Goal: Information Seeking & Learning: Learn about a topic

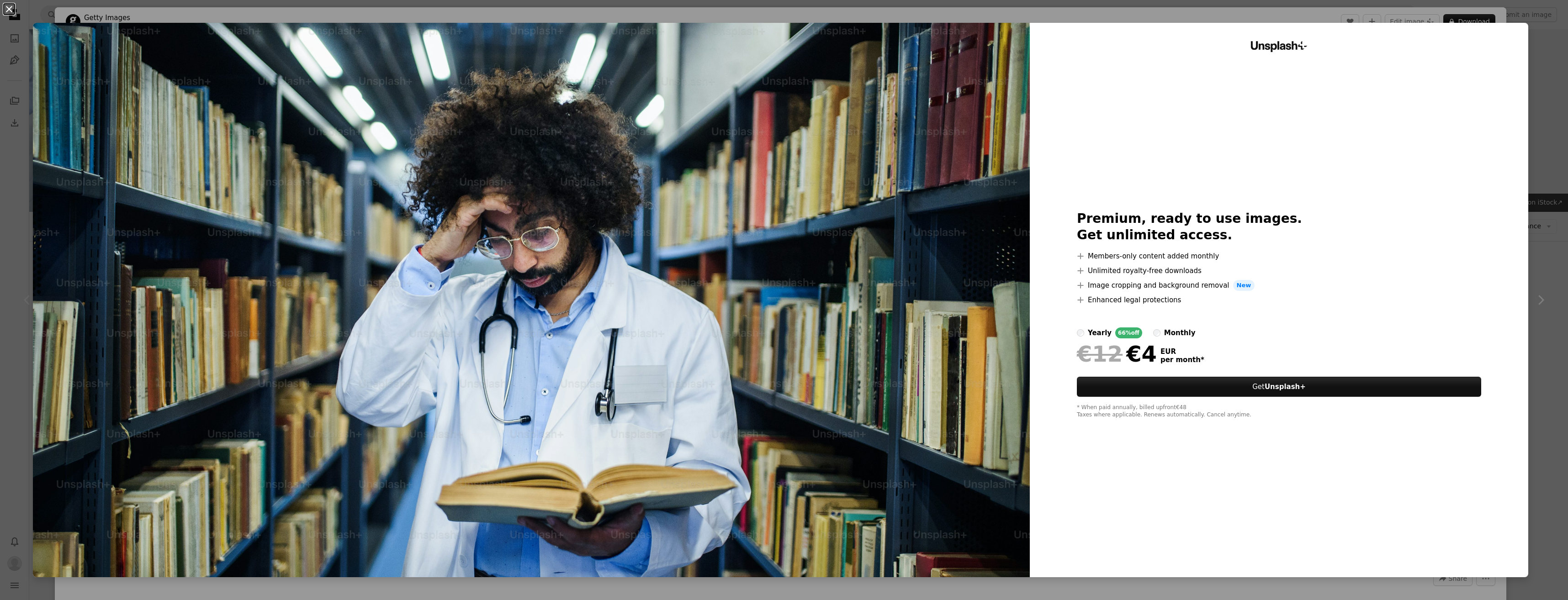
click at [7, 8] on button "An X shape" at bounding box center [9, 9] width 11 height 11
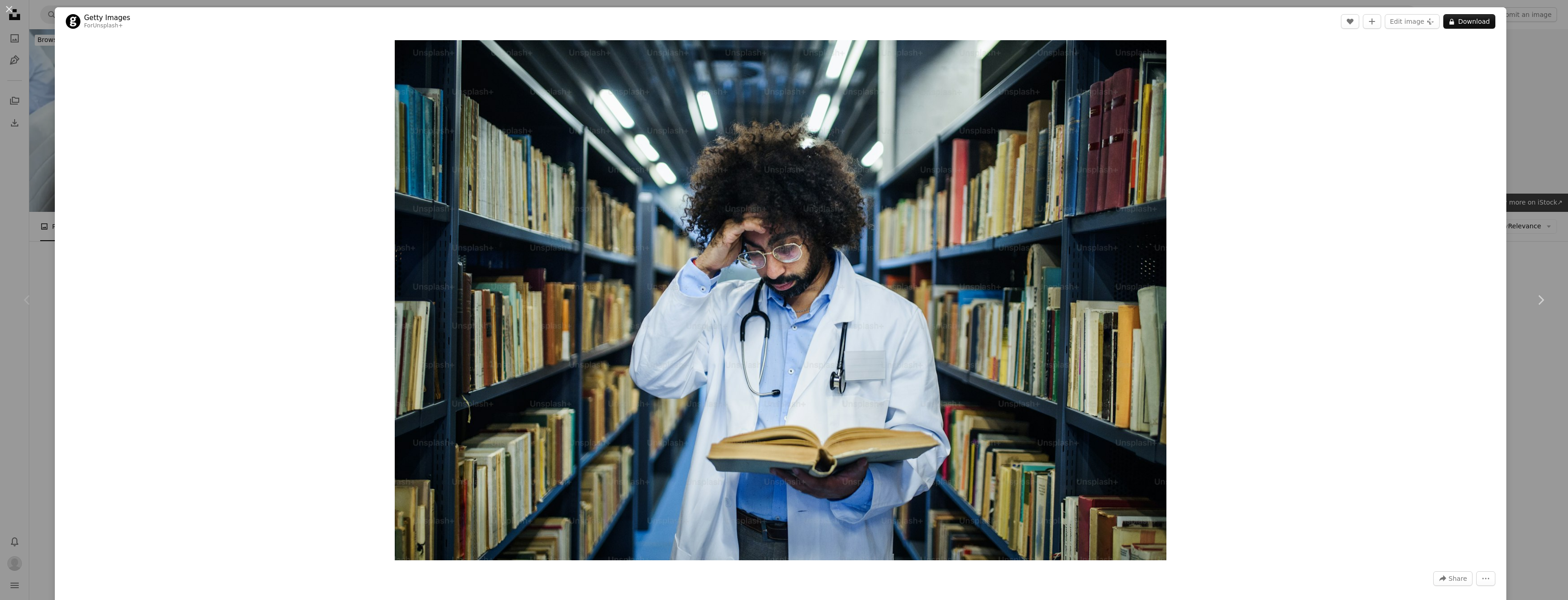
drag, startPoint x: 7, startPoint y: 9, endPoint x: 26, endPoint y: 28, distance: 26.9
click at [7, 9] on button "An X shape" at bounding box center [9, 9] width 11 height 11
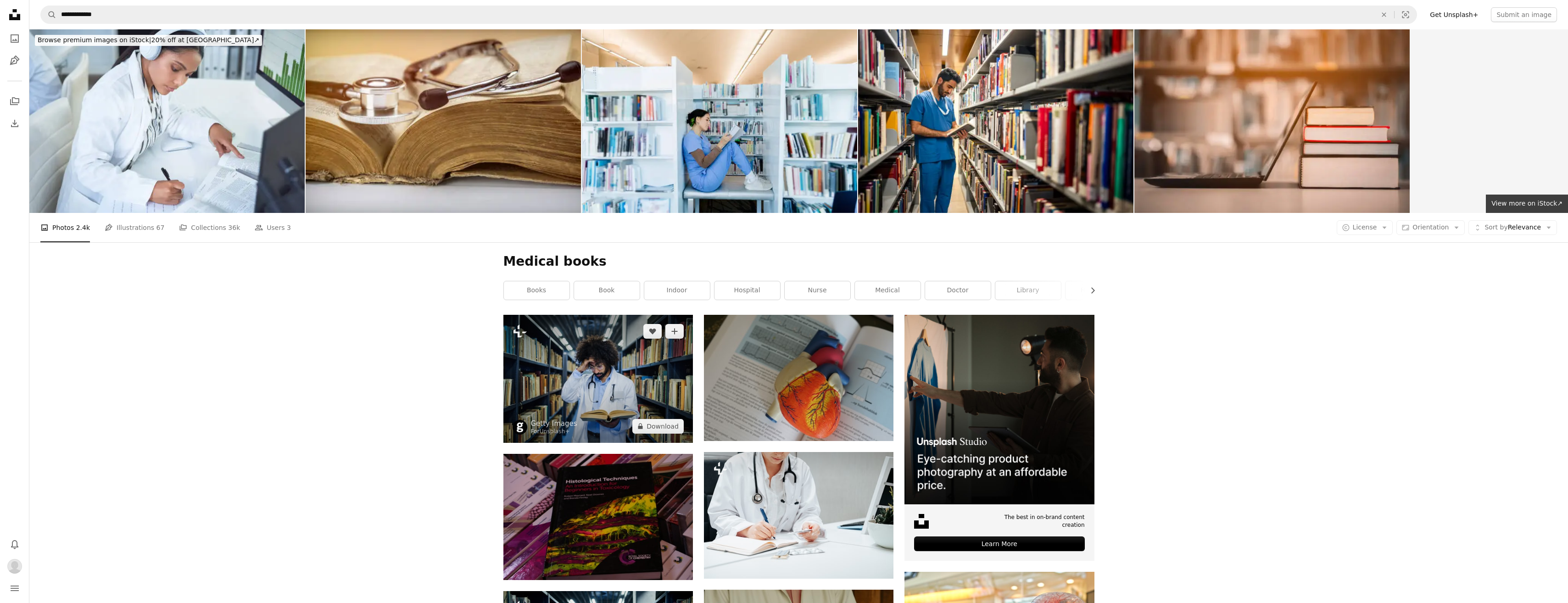
click at [595, 351] on img at bounding box center [598, 378] width 190 height 128
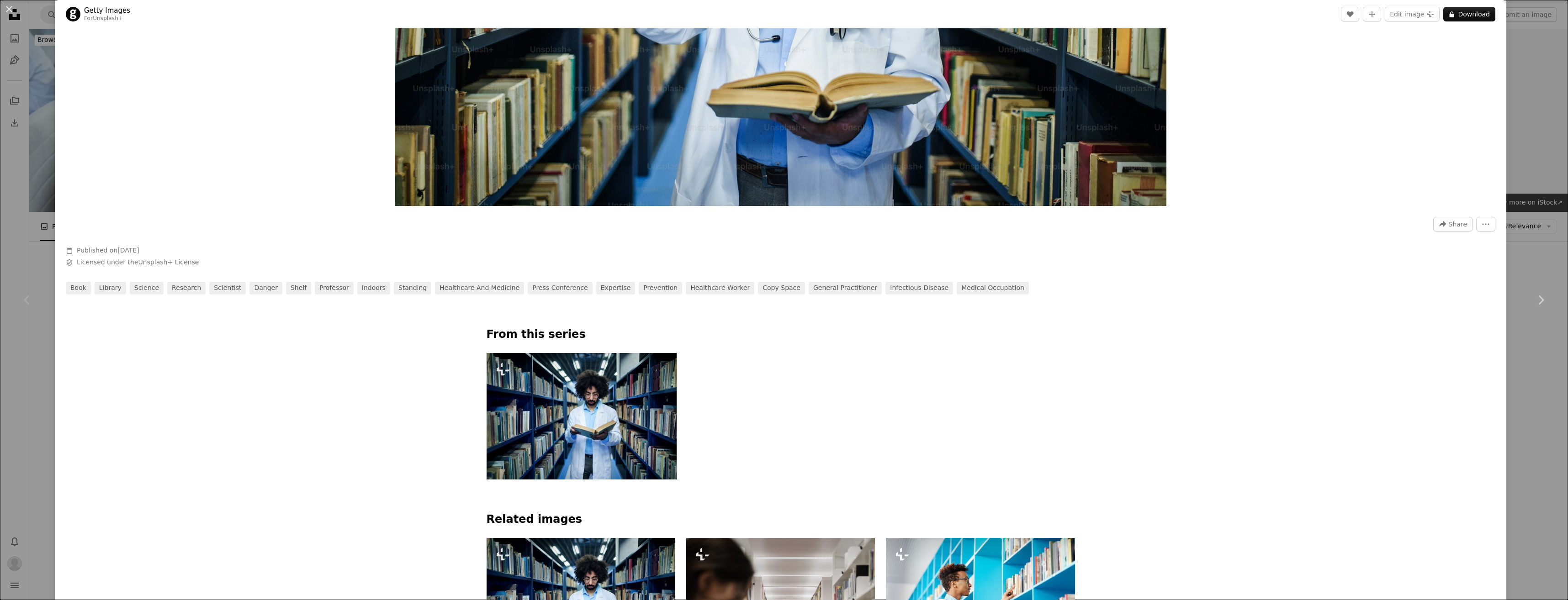
scroll to position [320, 0]
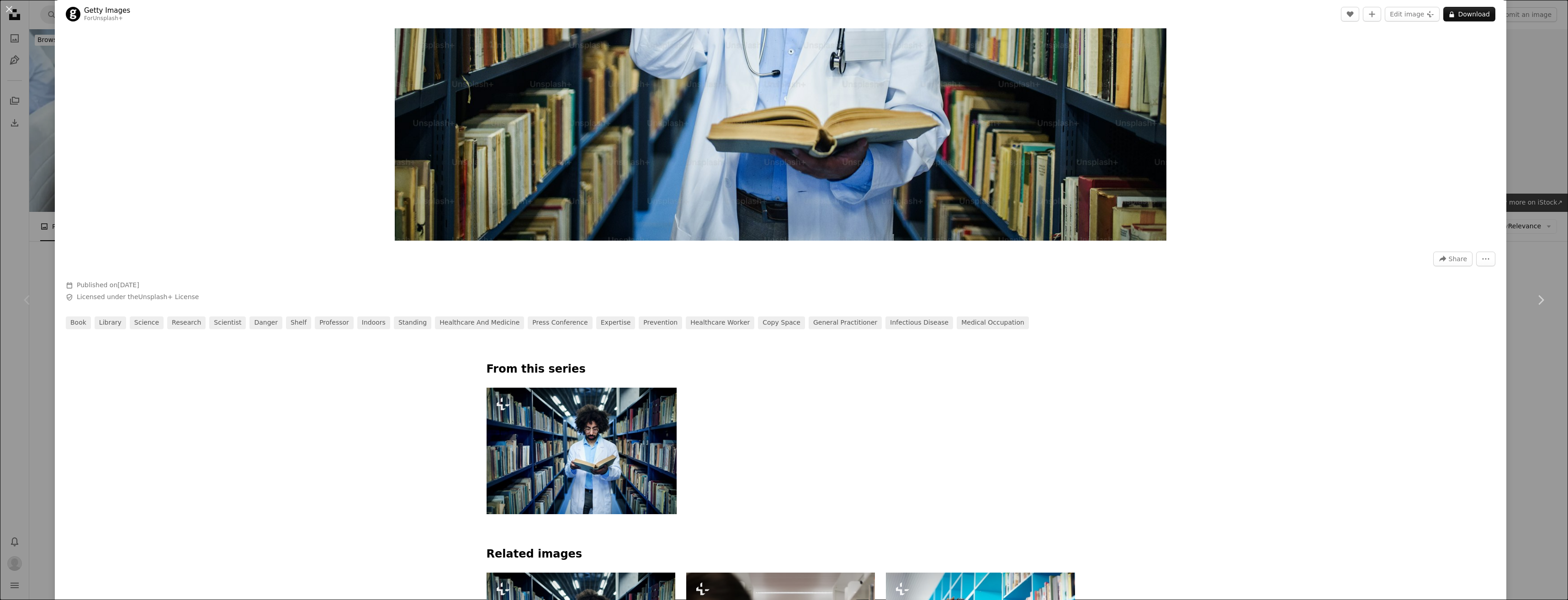
click at [526, 449] on img at bounding box center [581, 451] width 190 height 127
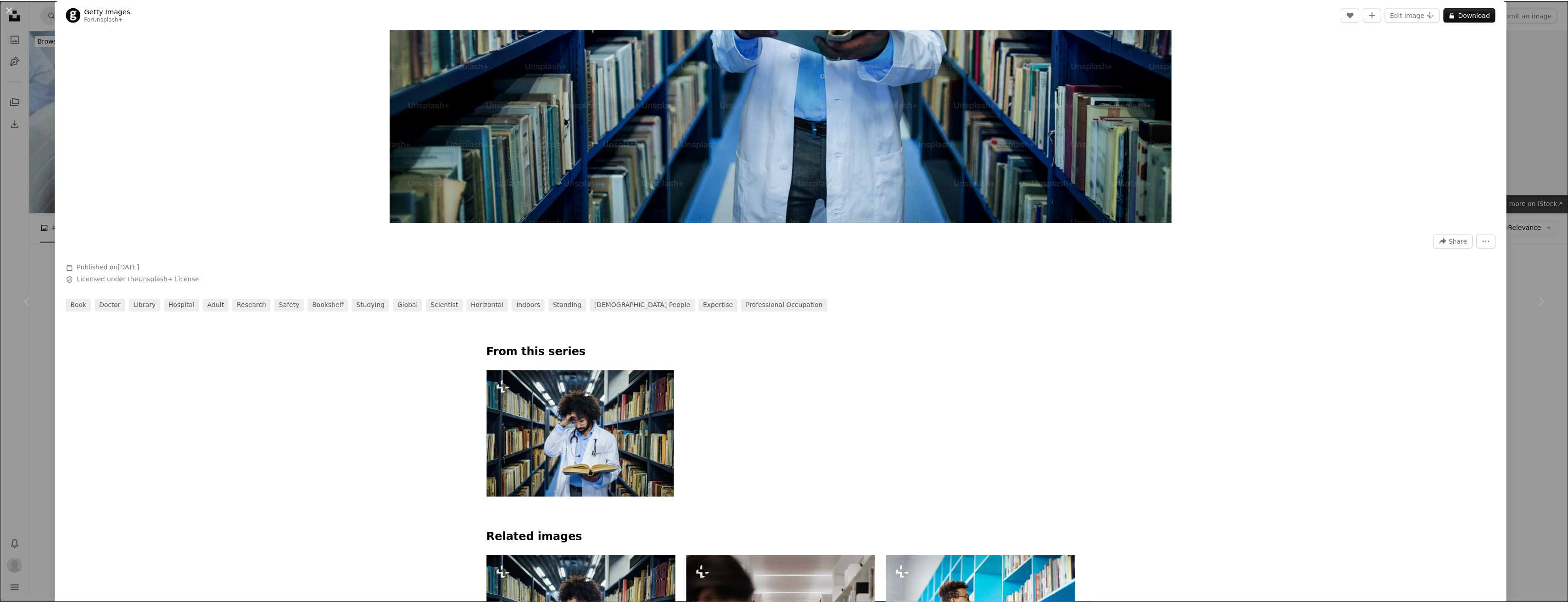
scroll to position [459, 0]
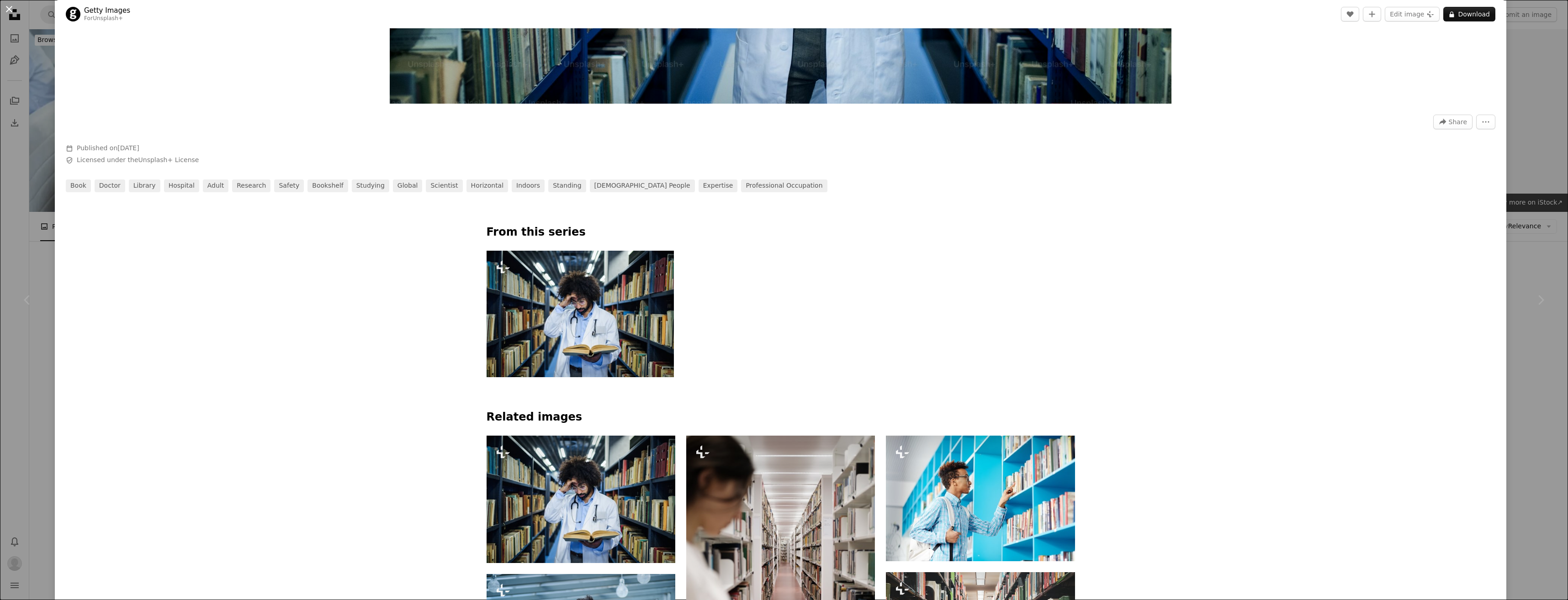
click at [9, 10] on button "An X shape" at bounding box center [9, 9] width 11 height 11
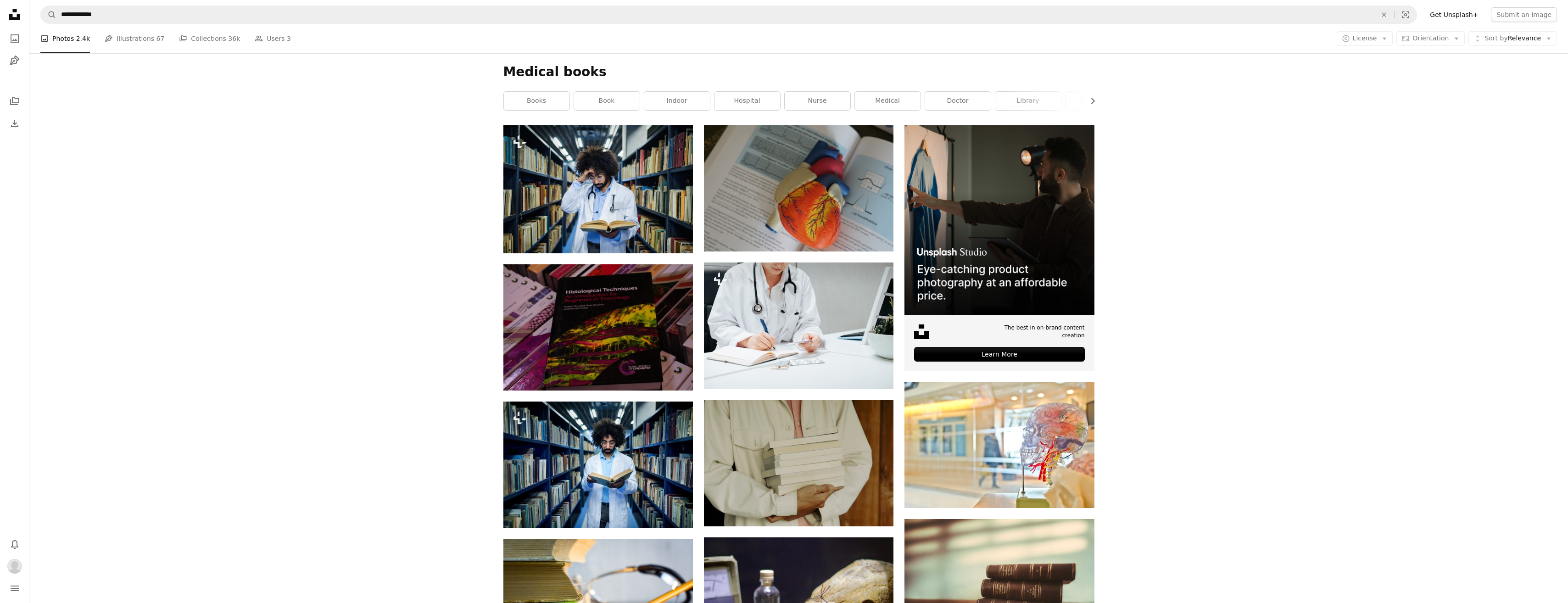
scroll to position [275, 0]
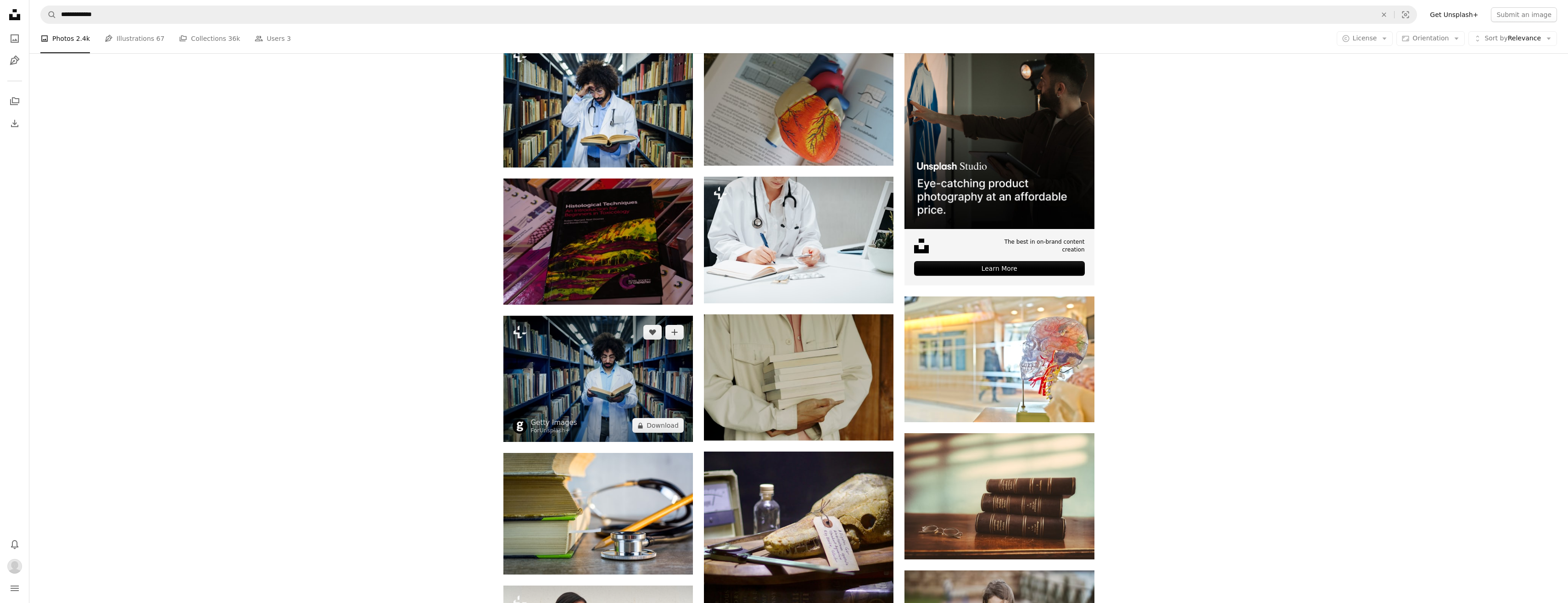
click at [583, 351] on img at bounding box center [598, 378] width 190 height 126
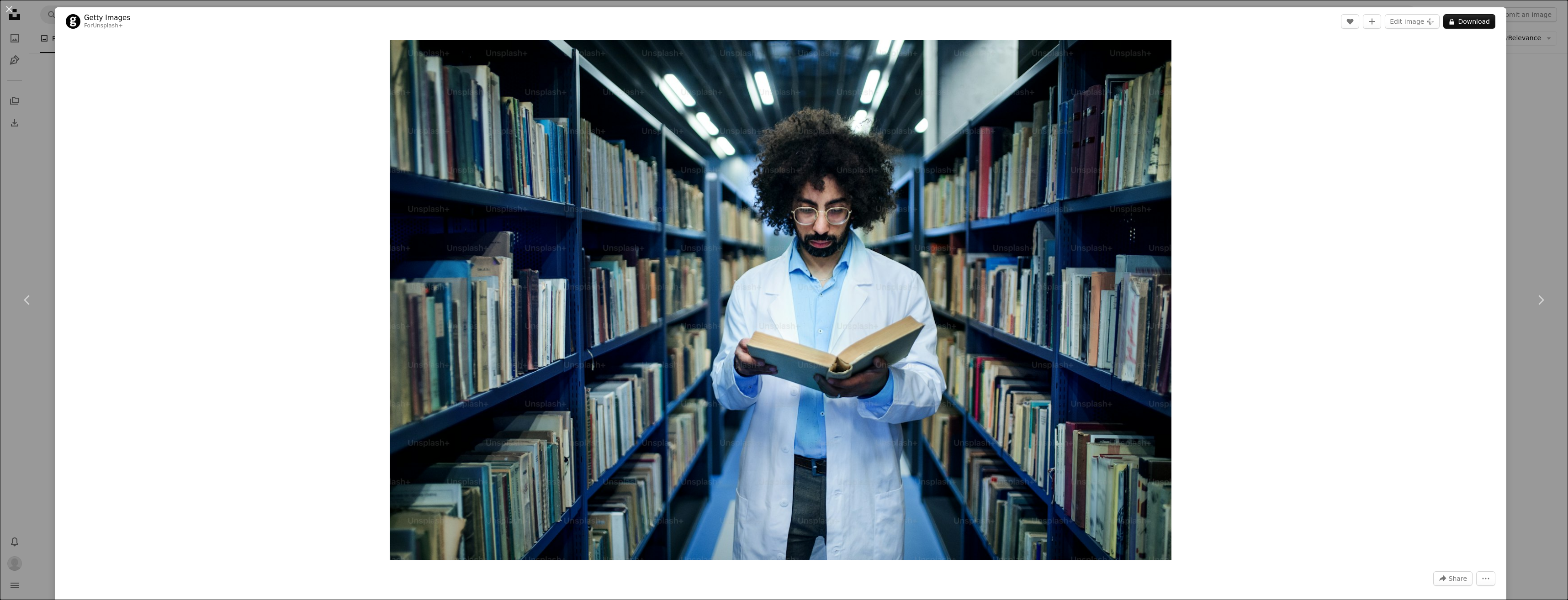
click at [1512, 238] on div "An X shape Chevron left Chevron right Getty Images For Unsplash+ A heart A plus…" at bounding box center [784, 300] width 1568 height 600
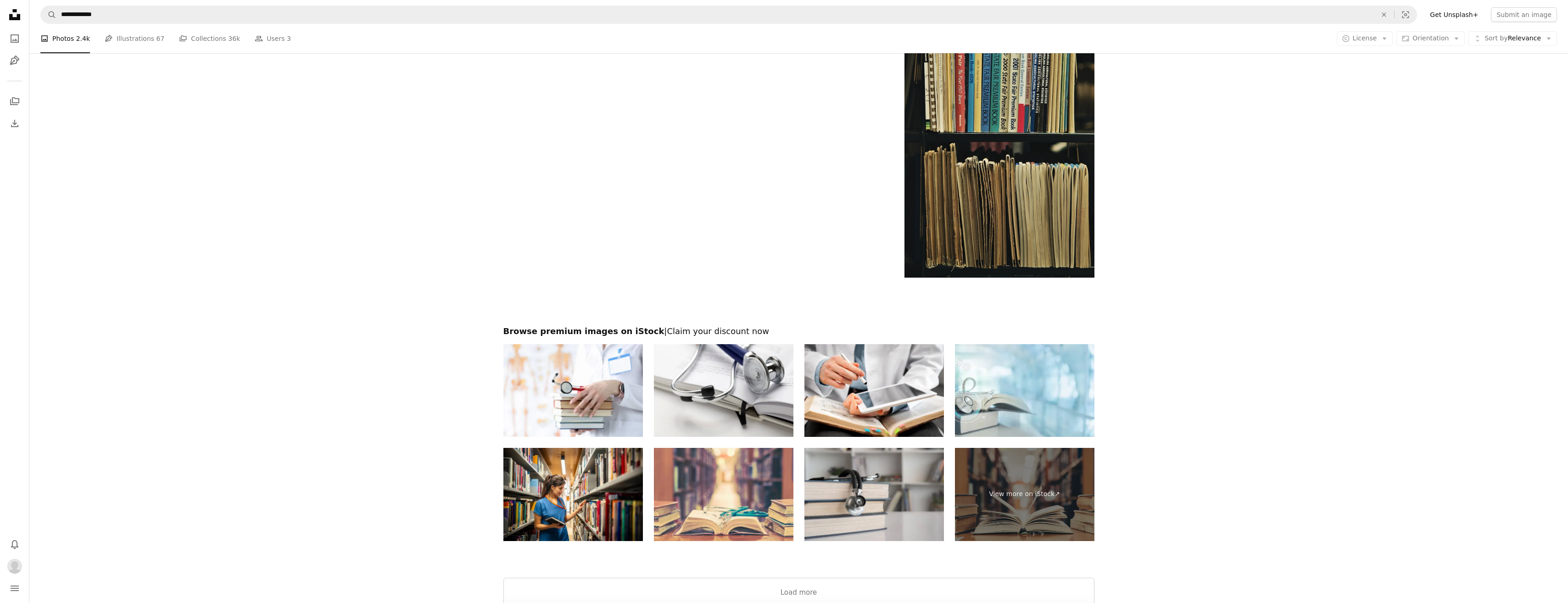
scroll to position [1147, 0]
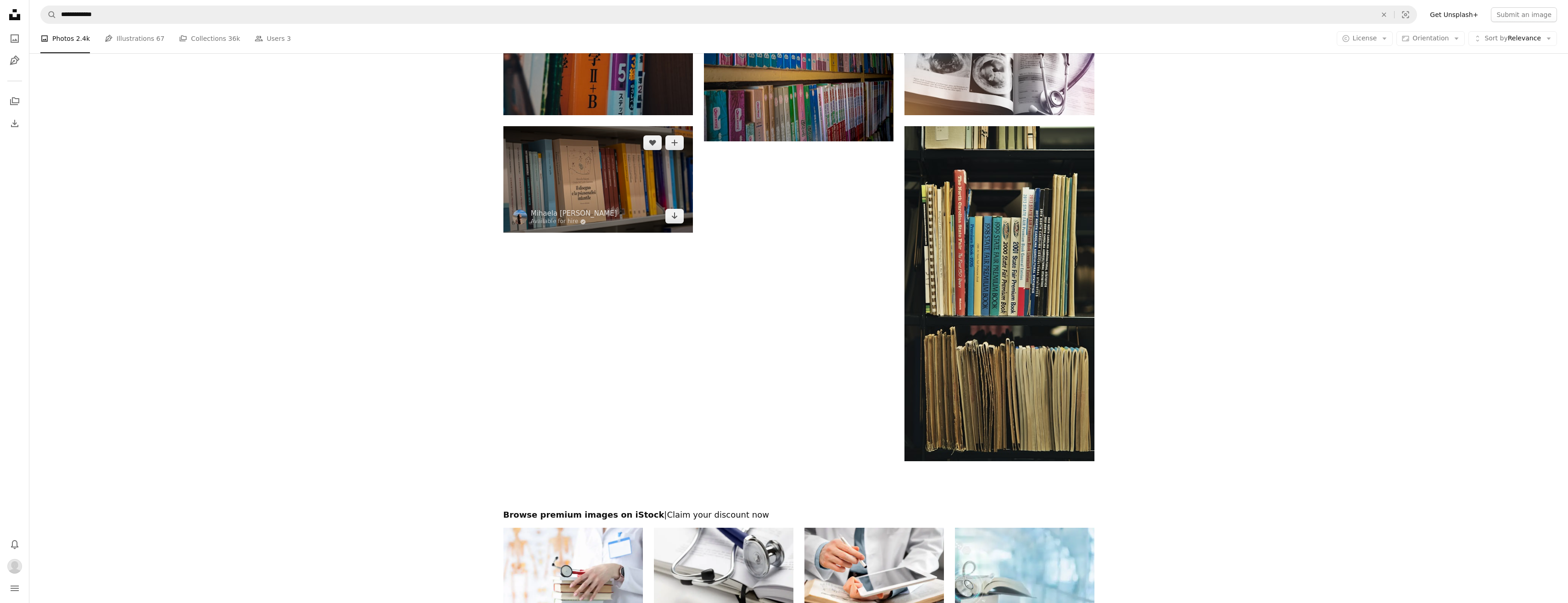
click at [616, 218] on img at bounding box center [598, 179] width 190 height 106
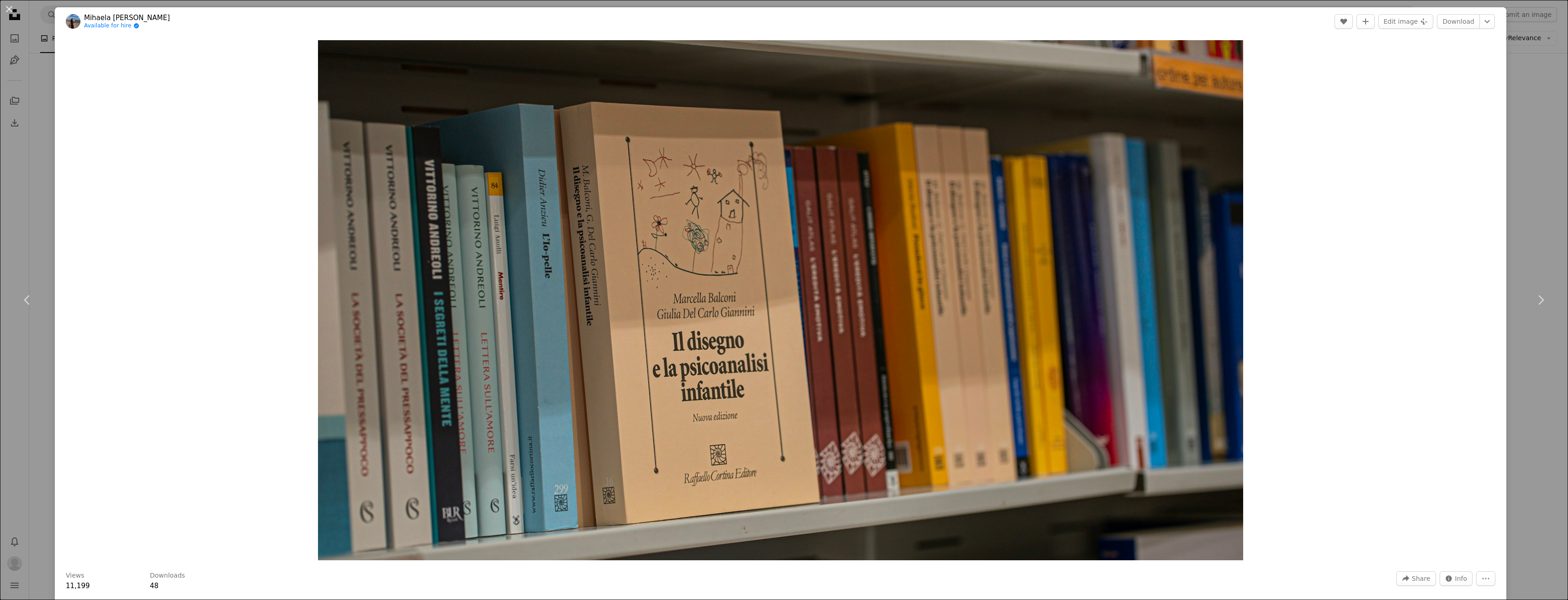
click at [1518, 84] on div "An X shape Chevron left Chevron right Mihaela [PERSON_NAME] Available for hire …" at bounding box center [784, 300] width 1568 height 600
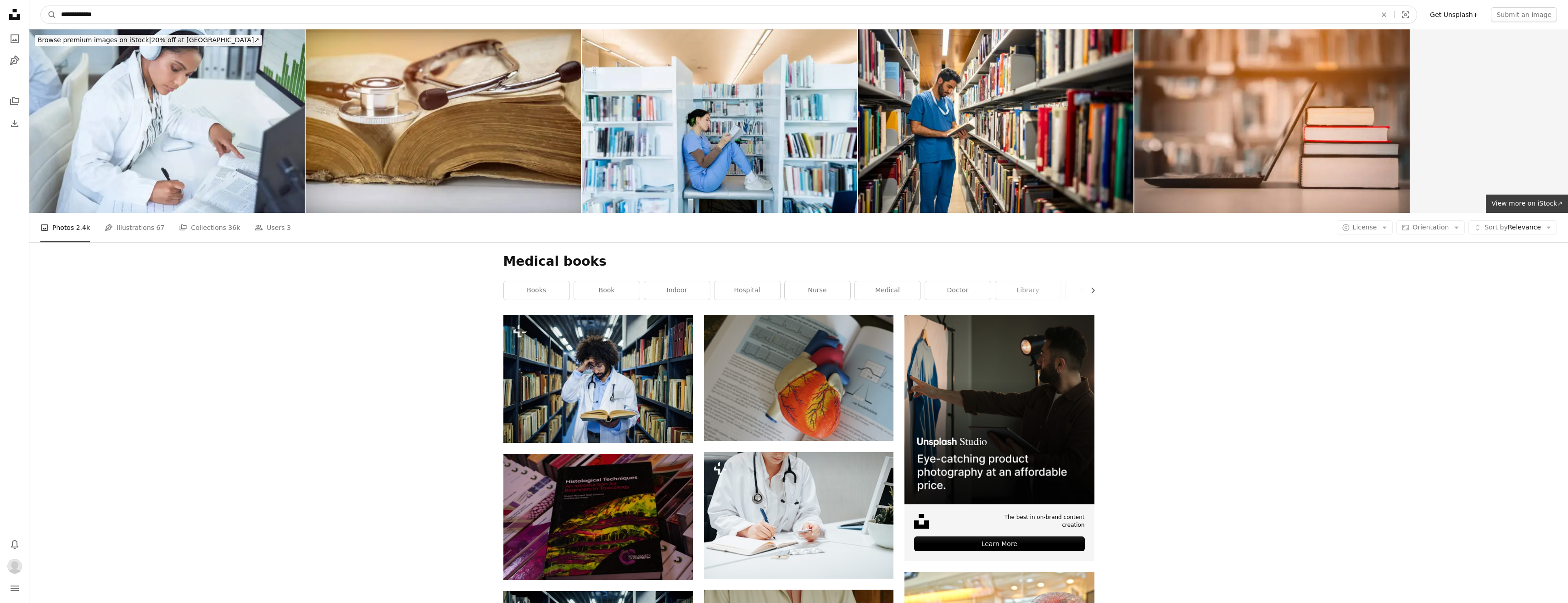
click at [108, 14] on input "**********" at bounding box center [715, 15] width 1318 height 18
type input "**********"
click button "A magnifying glass" at bounding box center [48, 15] width 15 height 18
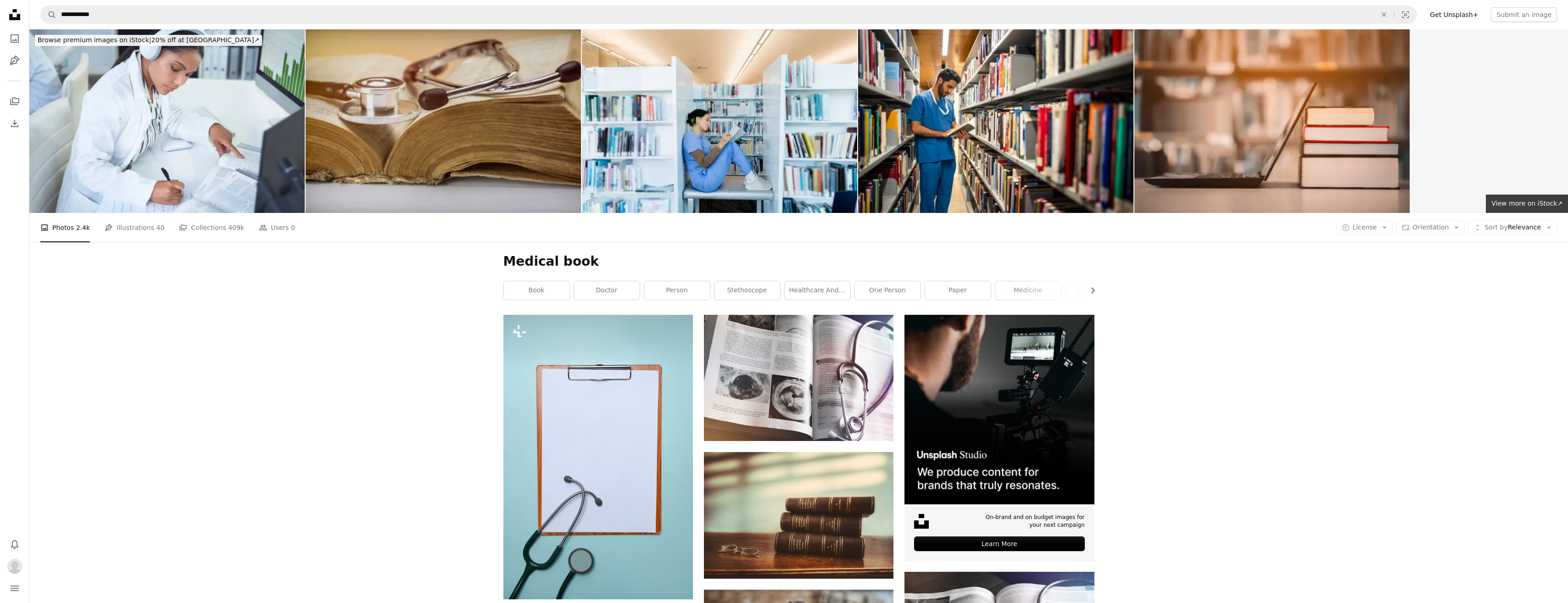
click at [408, 133] on img at bounding box center [444, 121] width 275 height 184
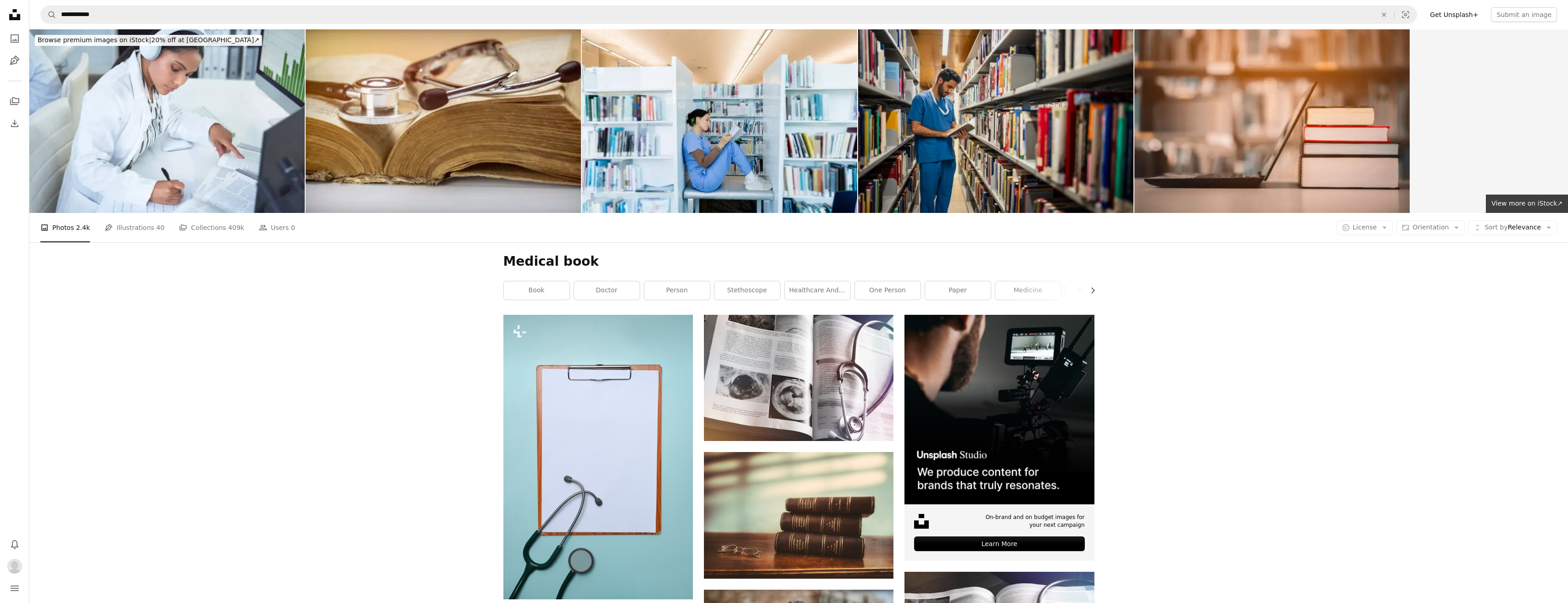
click at [1062, 154] on img at bounding box center [996, 121] width 275 height 184
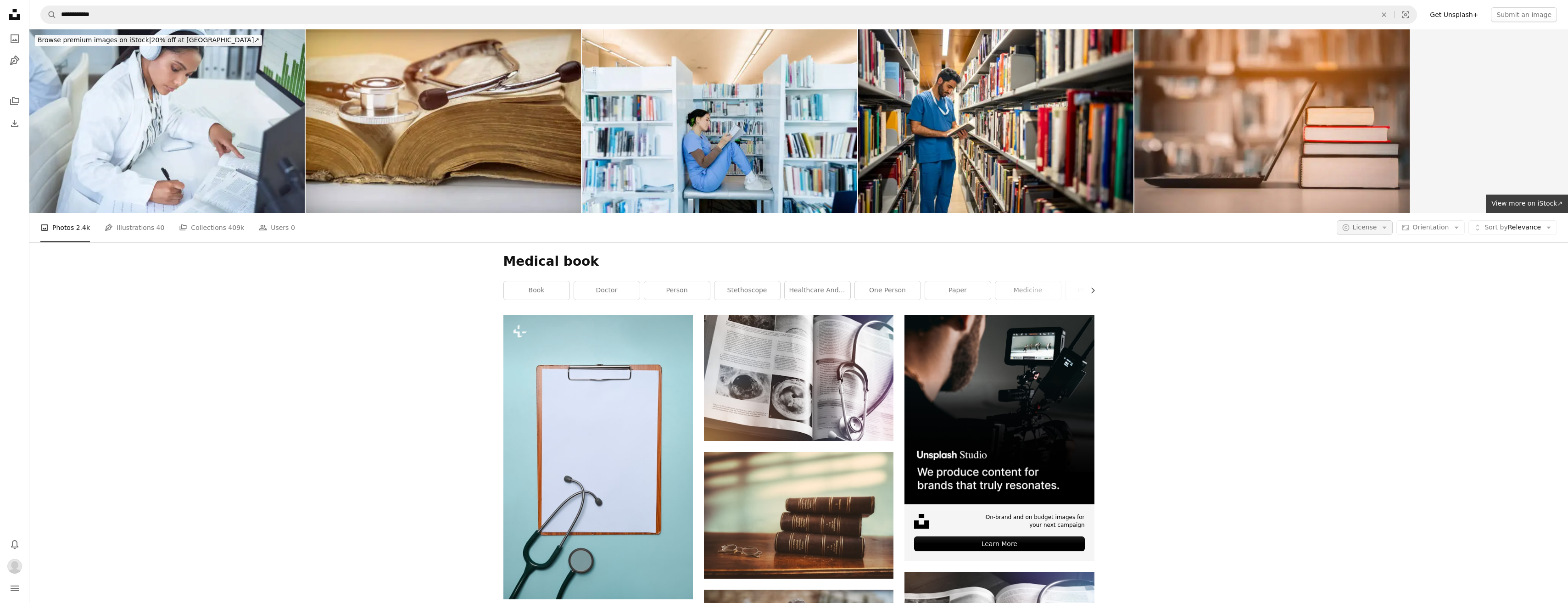
click at [1387, 231] on button "A copyright icon © License Arrow down" at bounding box center [1364, 228] width 56 height 15
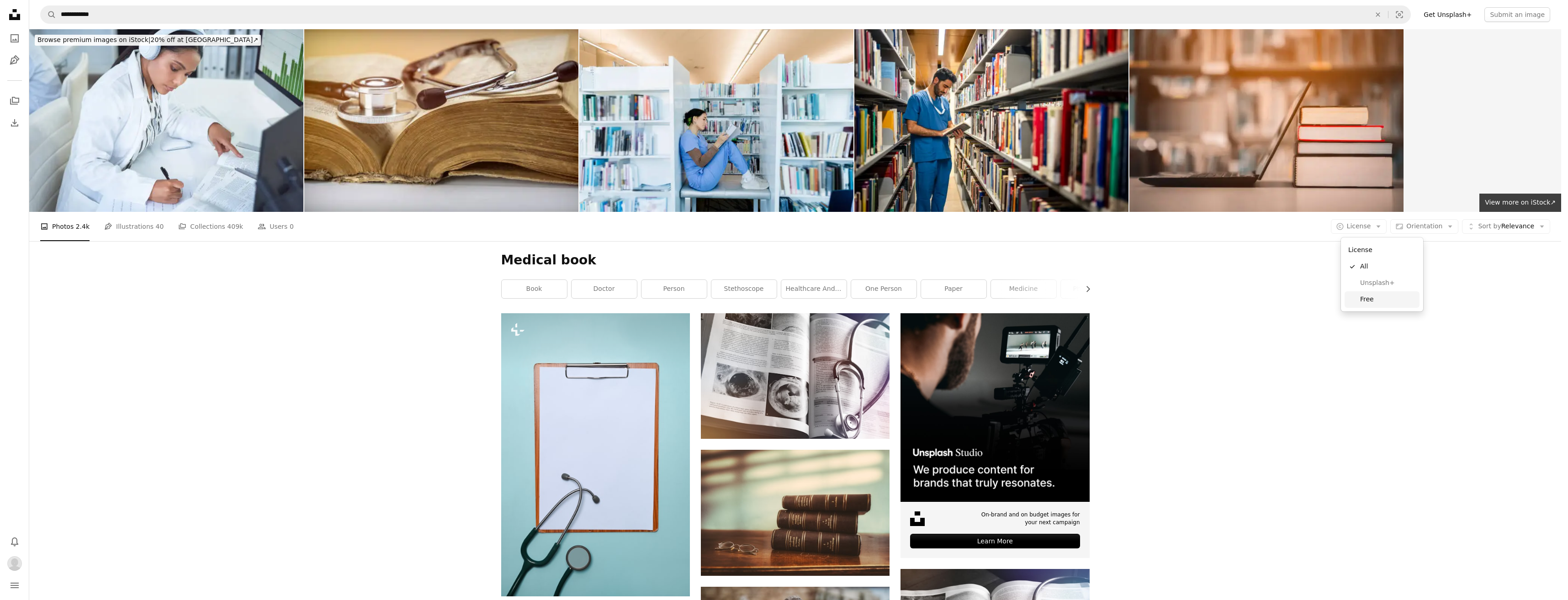
click at [1367, 304] on span "Free" at bounding box center [1387, 299] width 55 height 9
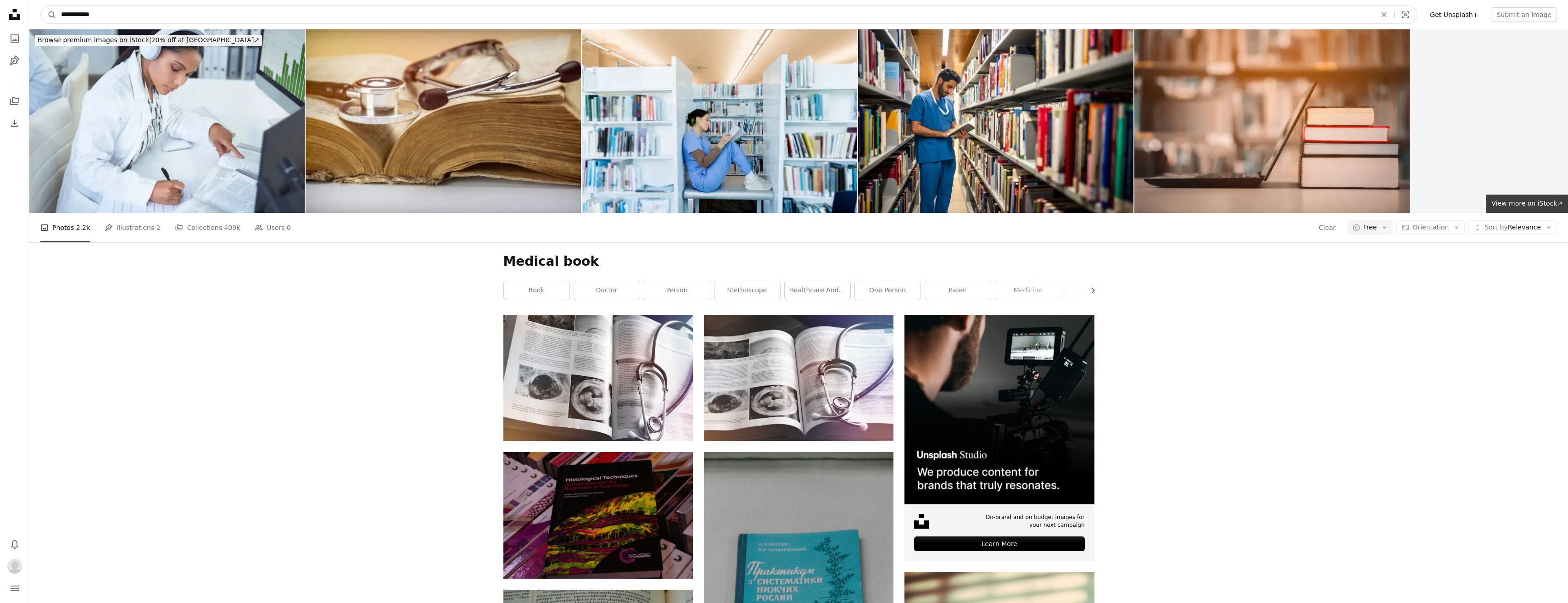
drag, startPoint x: 98, startPoint y: 15, endPoint x: 33, endPoint y: 1, distance: 66.5
click at [33, 1] on nav "**********" at bounding box center [799, 15] width 1539 height 29
type input "*****"
click button "A magnifying glass" at bounding box center [48, 15] width 15 height 18
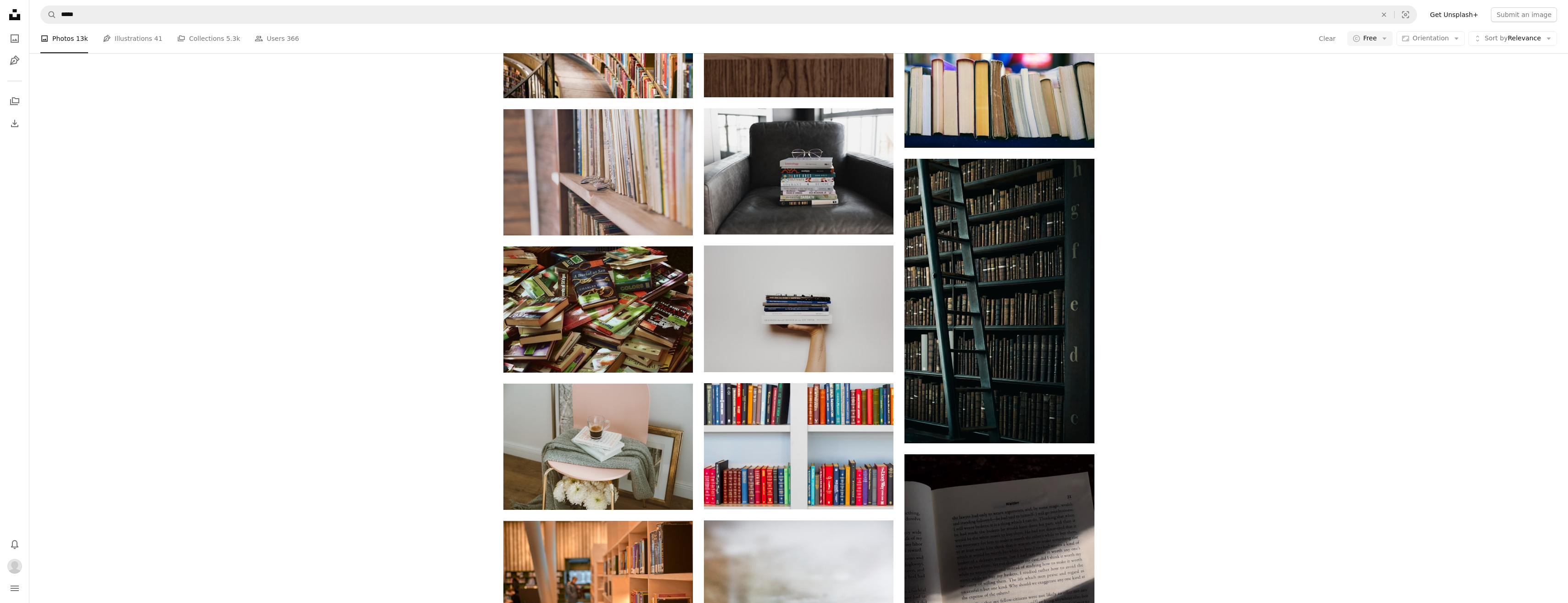
scroll to position [780, 0]
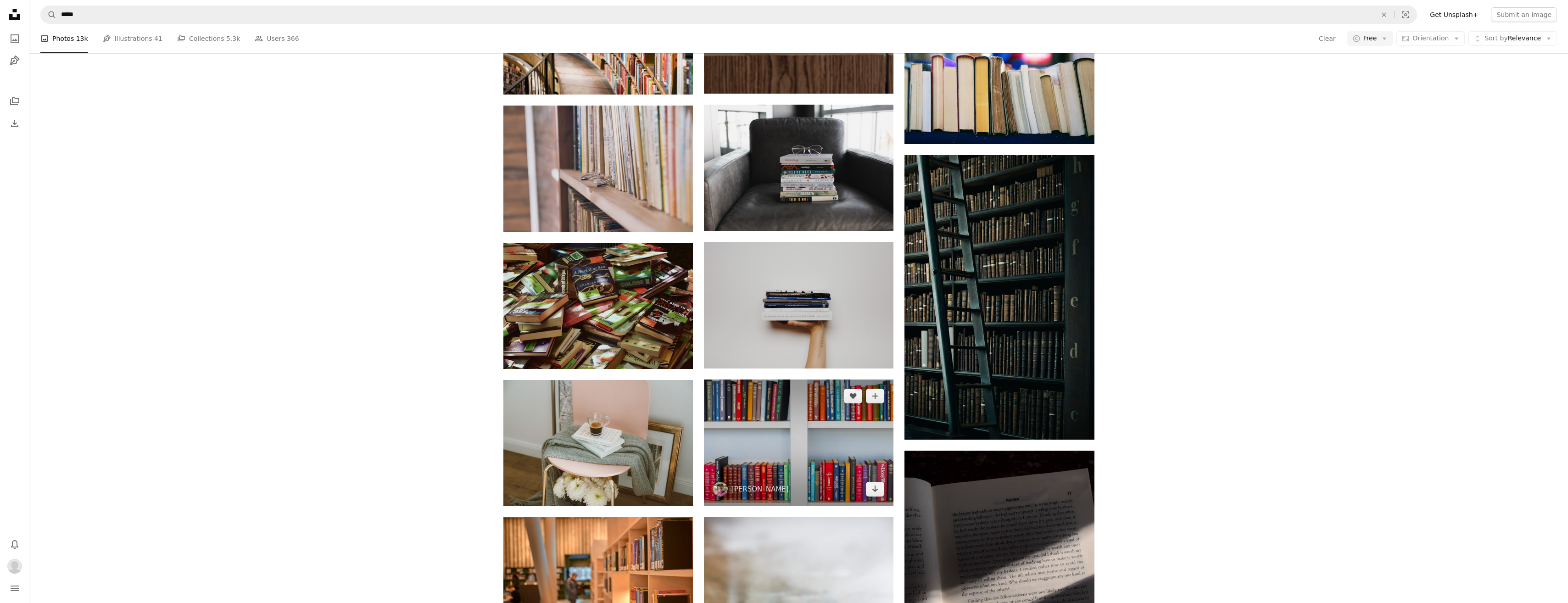
click at [750, 445] on img at bounding box center [799, 442] width 190 height 126
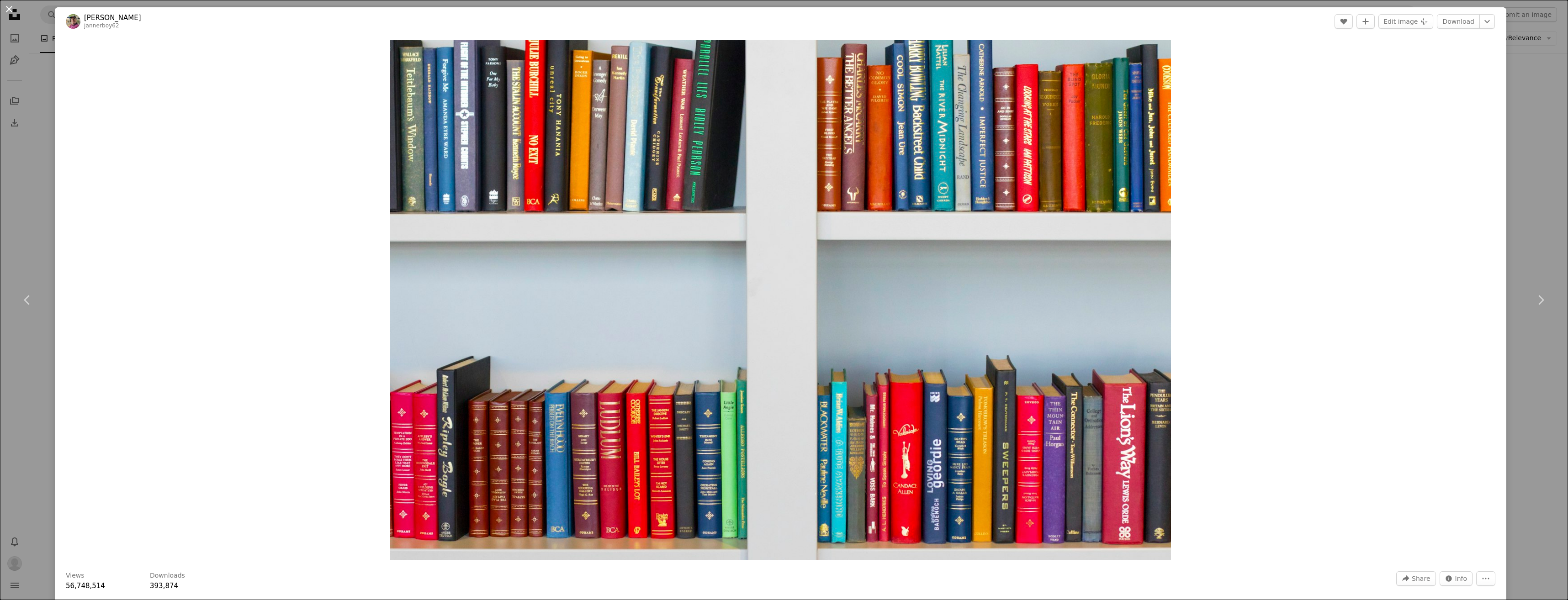
click at [12, 10] on button "An X shape" at bounding box center [9, 9] width 11 height 11
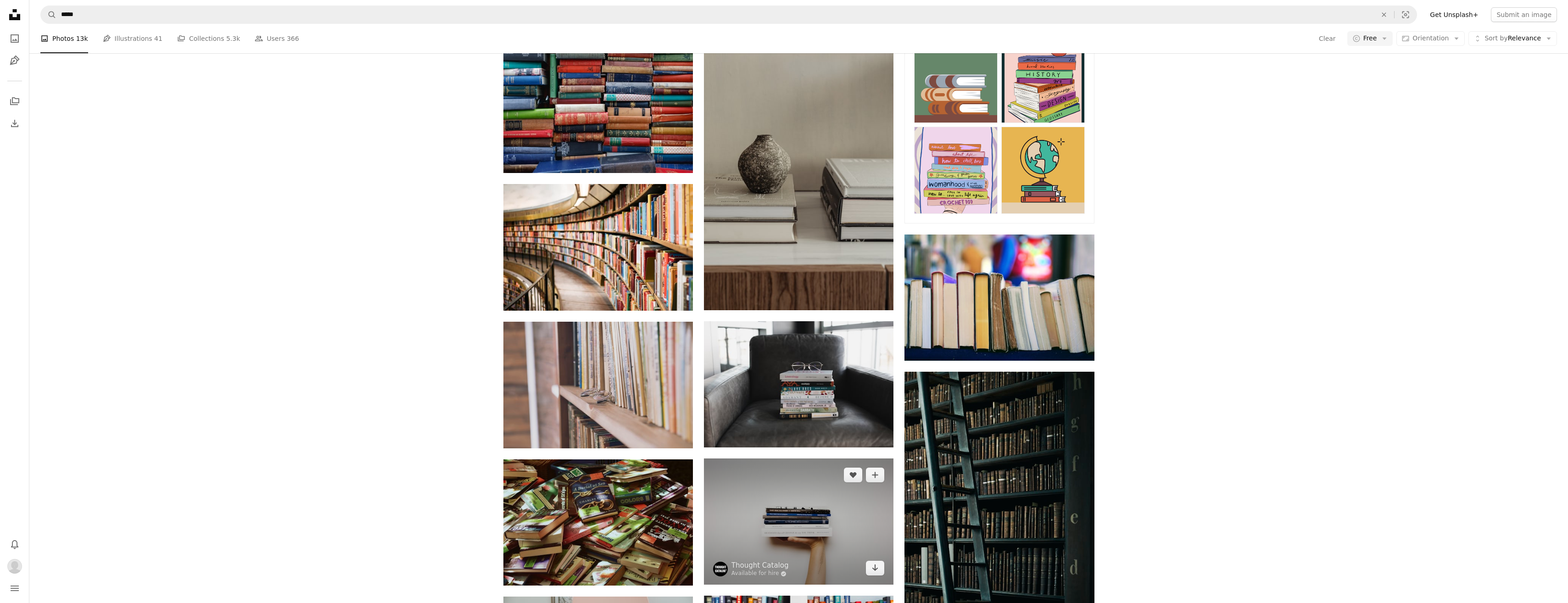
scroll to position [459, 0]
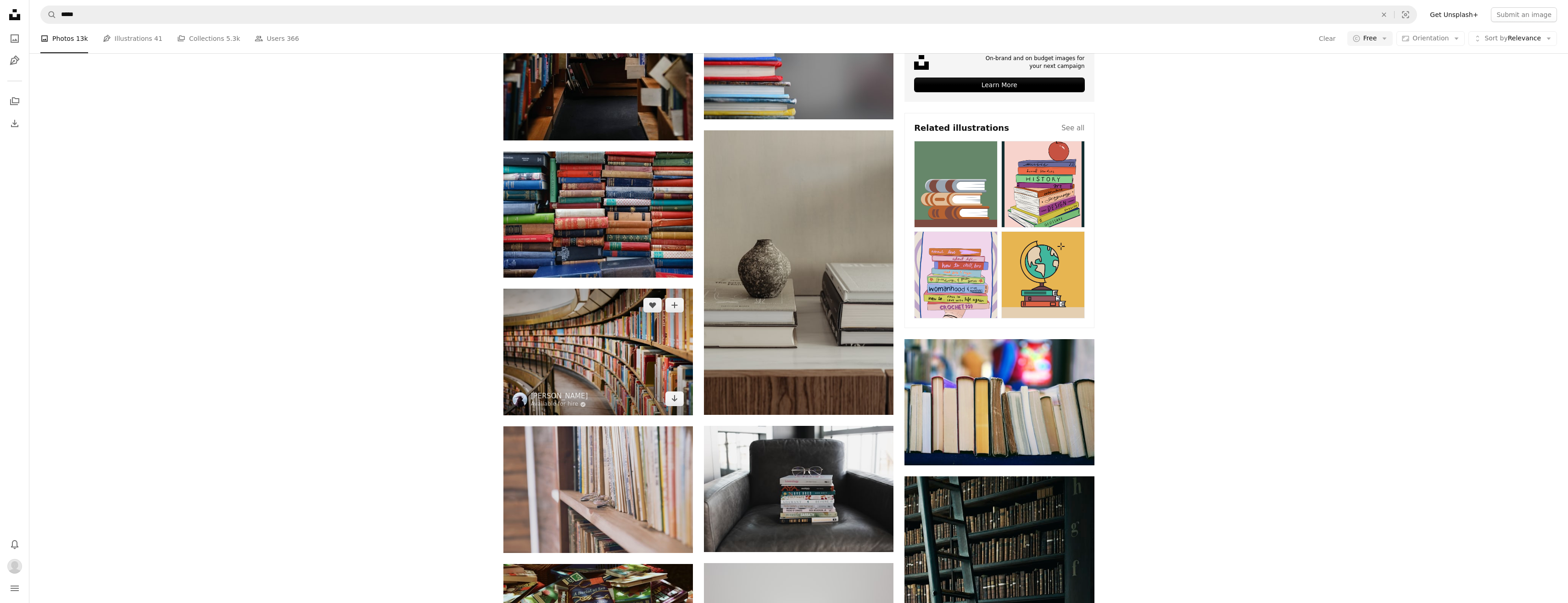
click at [589, 354] on img at bounding box center [598, 351] width 190 height 127
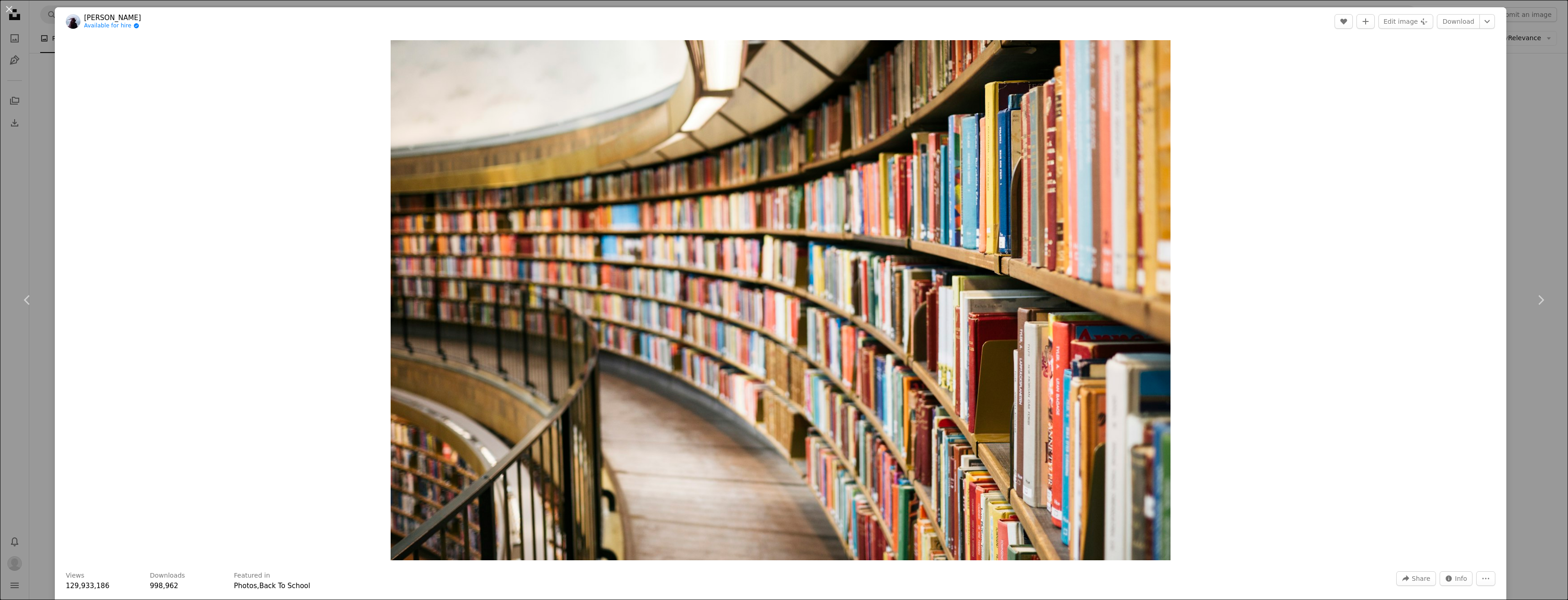
click at [1497, 181] on div "Zoom in" at bounding box center [780, 300] width 1451 height 529
click at [15, 10] on button "An X shape" at bounding box center [9, 9] width 11 height 11
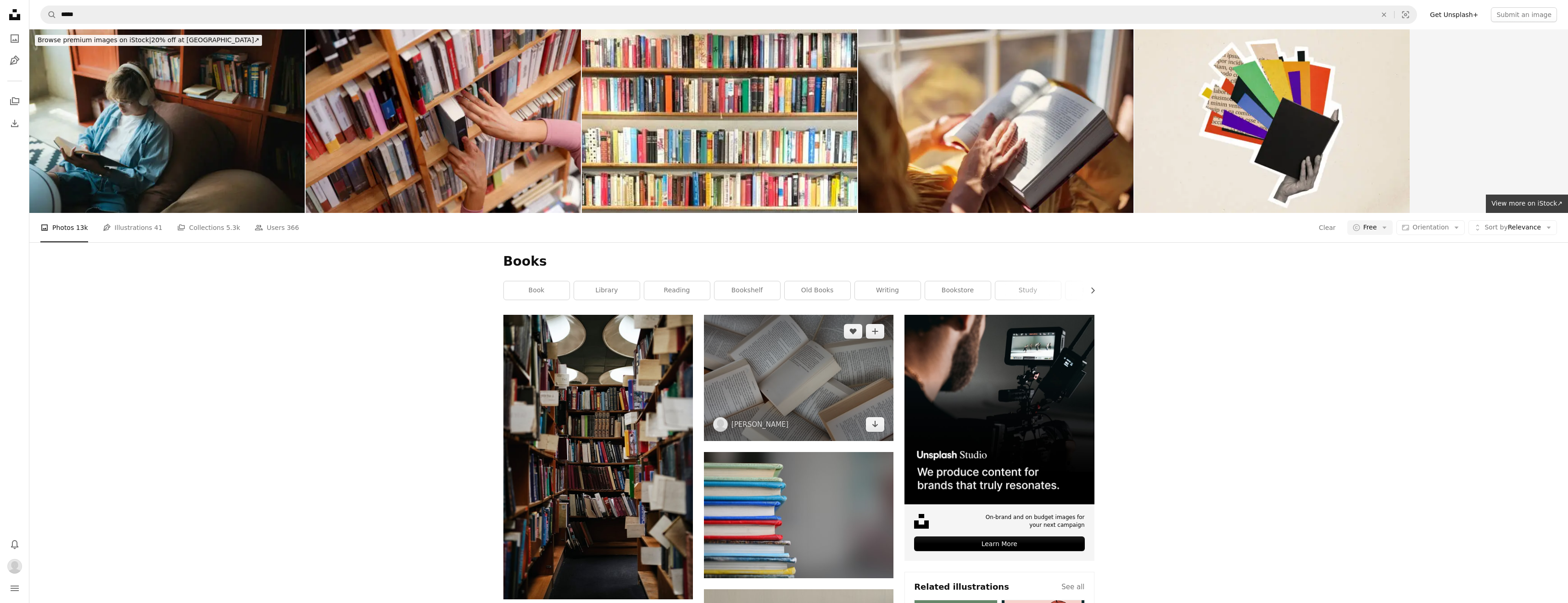
scroll to position [184, 0]
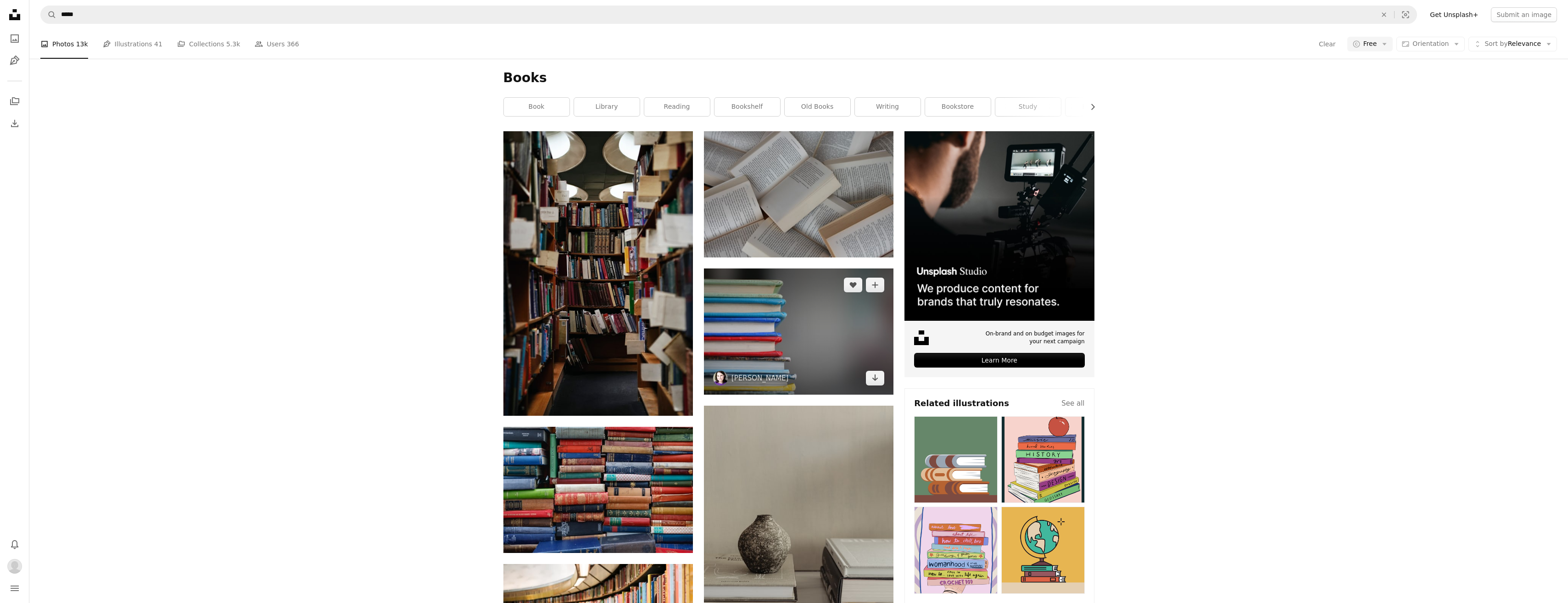
click at [780, 337] on img at bounding box center [799, 332] width 190 height 126
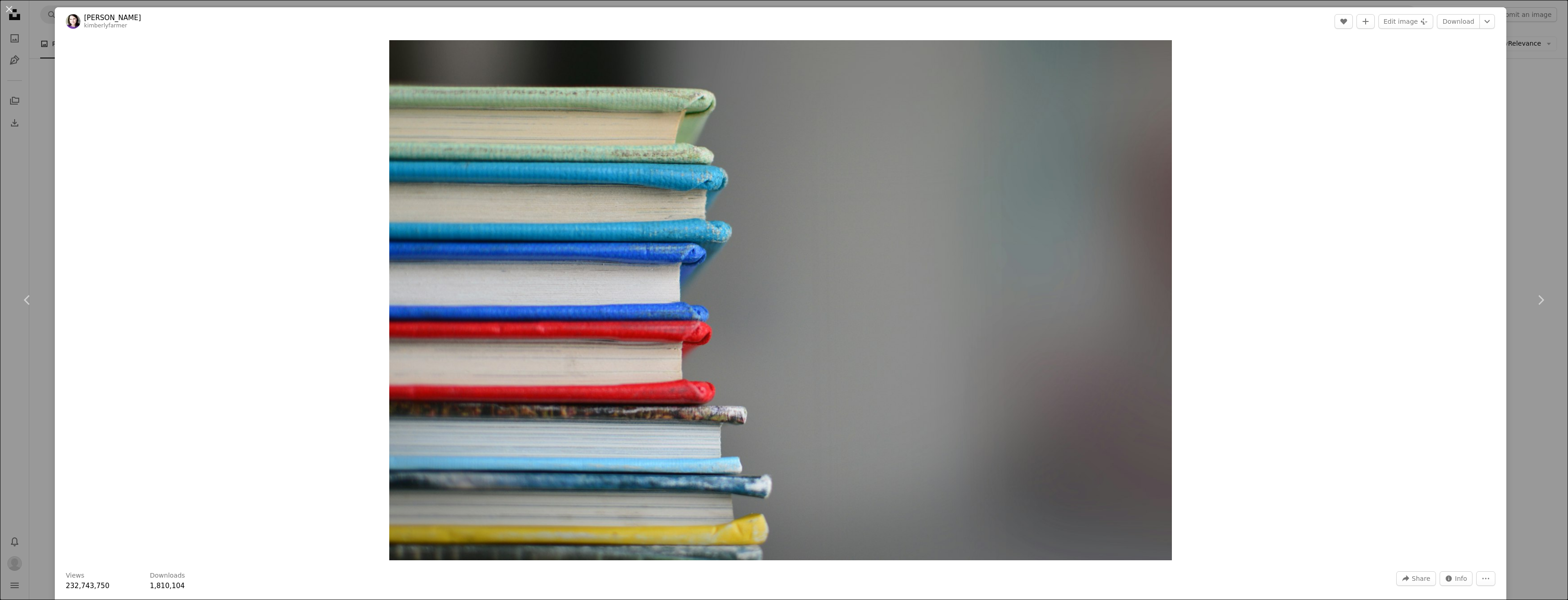
drag, startPoint x: 6, startPoint y: 10, endPoint x: 11, endPoint y: 17, distance: 8.6
click at [6, 10] on button "An X shape" at bounding box center [9, 9] width 11 height 11
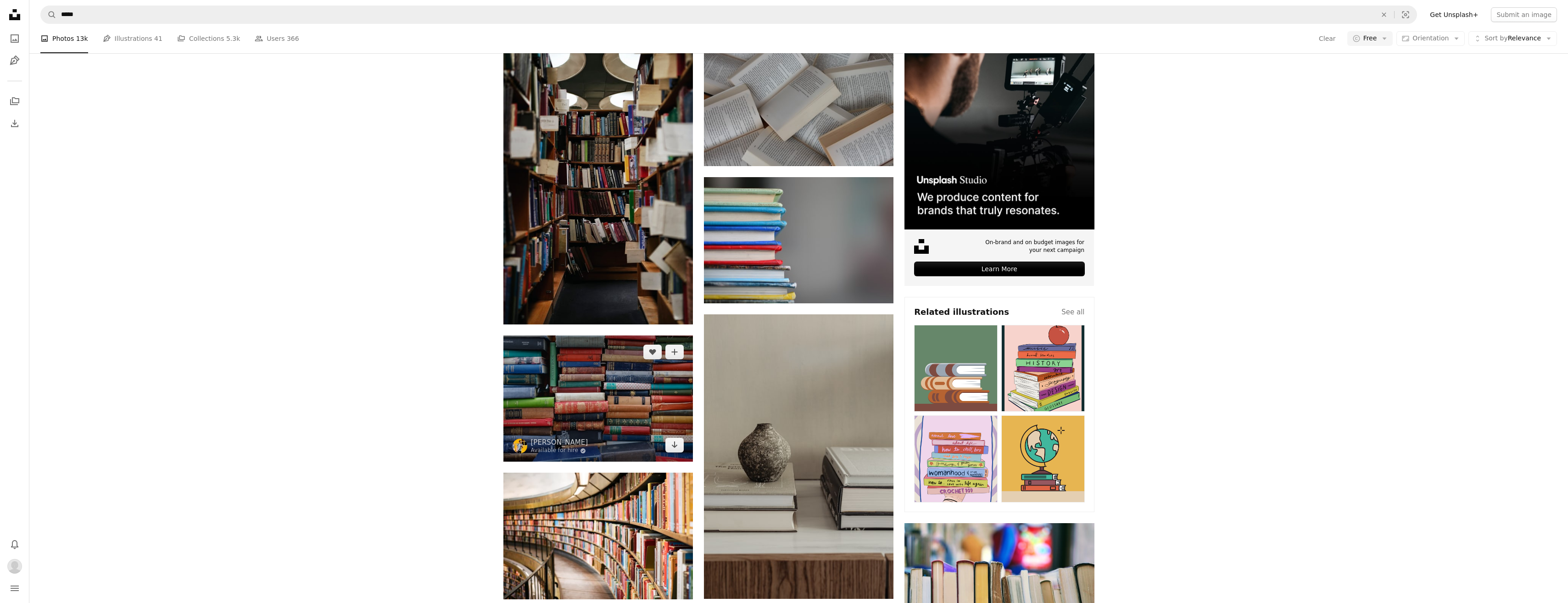
scroll to position [275, 0]
click at [572, 407] on img at bounding box center [598, 398] width 190 height 126
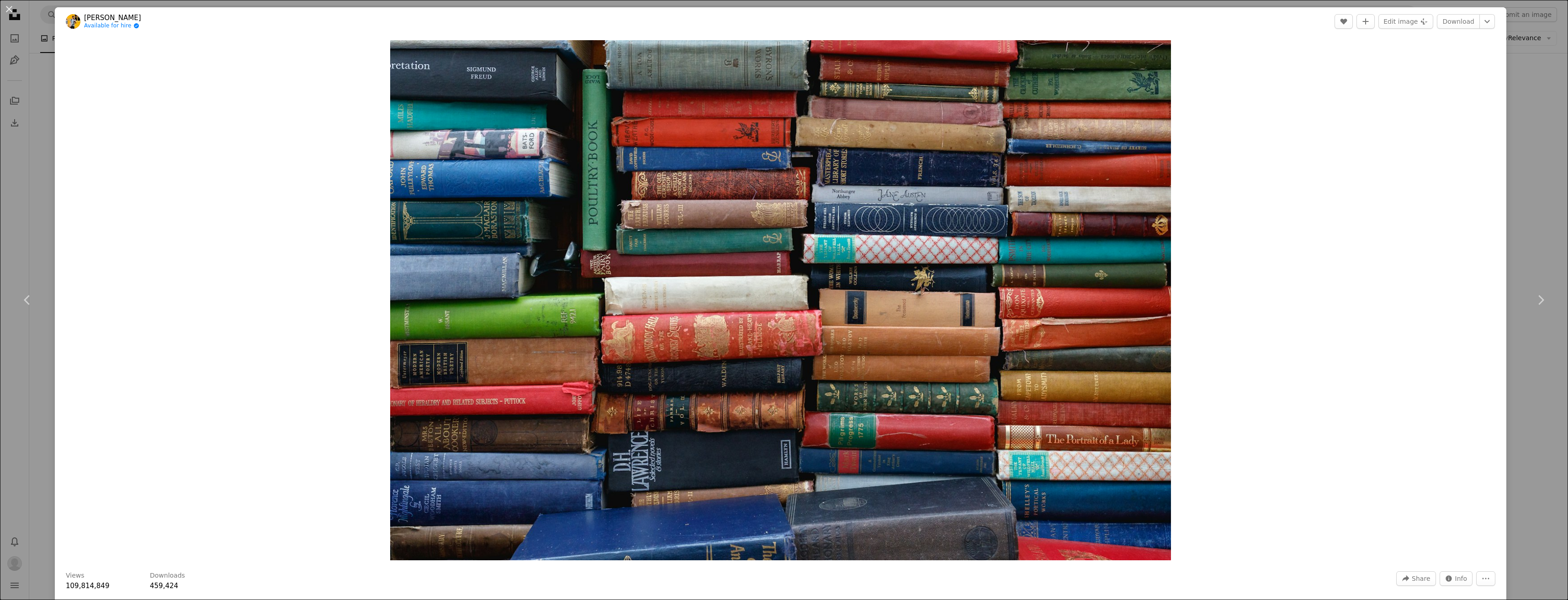
click at [8, 8] on button "An X shape" at bounding box center [9, 9] width 11 height 11
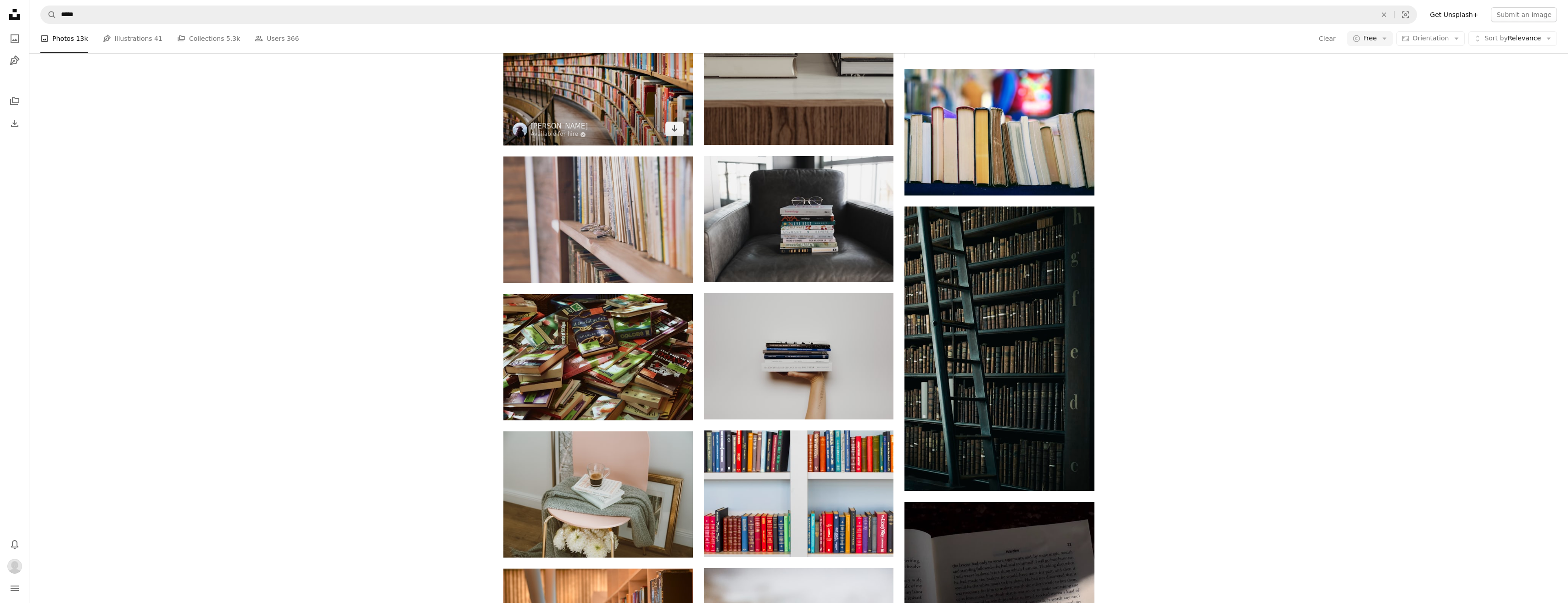
scroll to position [688, 0]
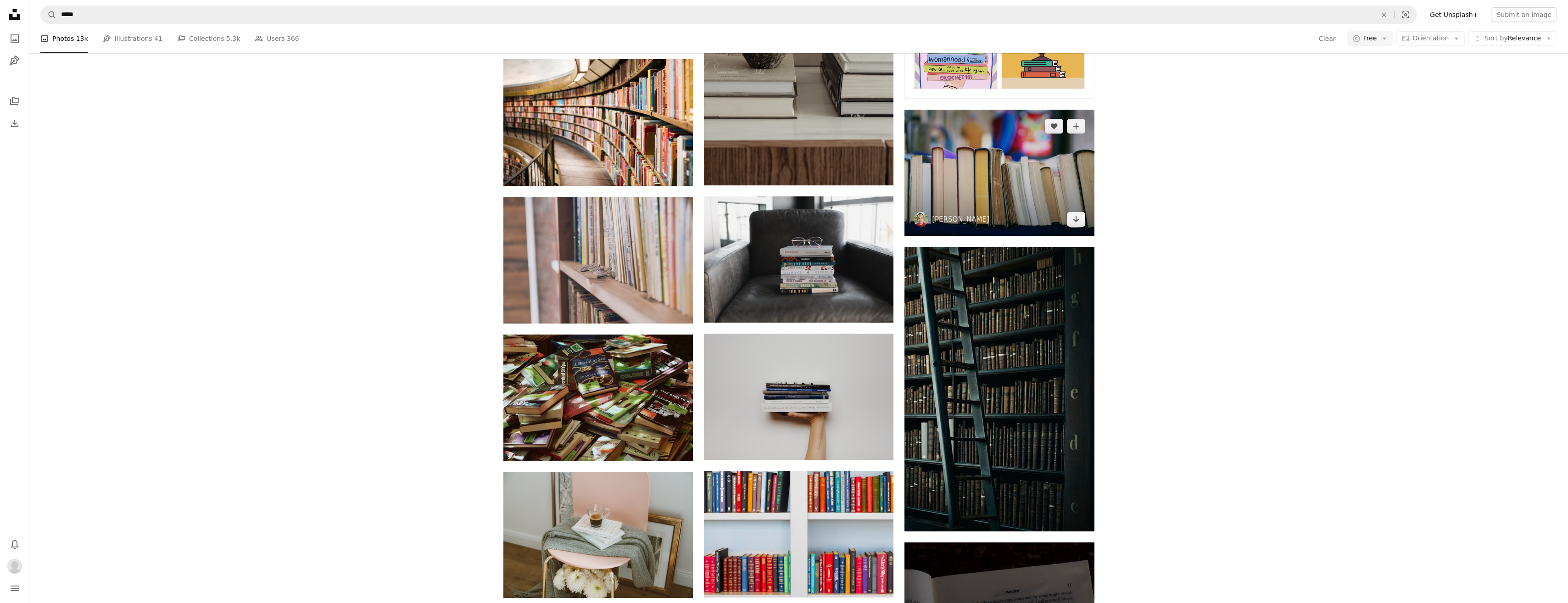
drag, startPoint x: 1006, startPoint y: 236, endPoint x: 966, endPoint y: 161, distance: 85.0
click at [966, 161] on img at bounding box center [999, 173] width 190 height 126
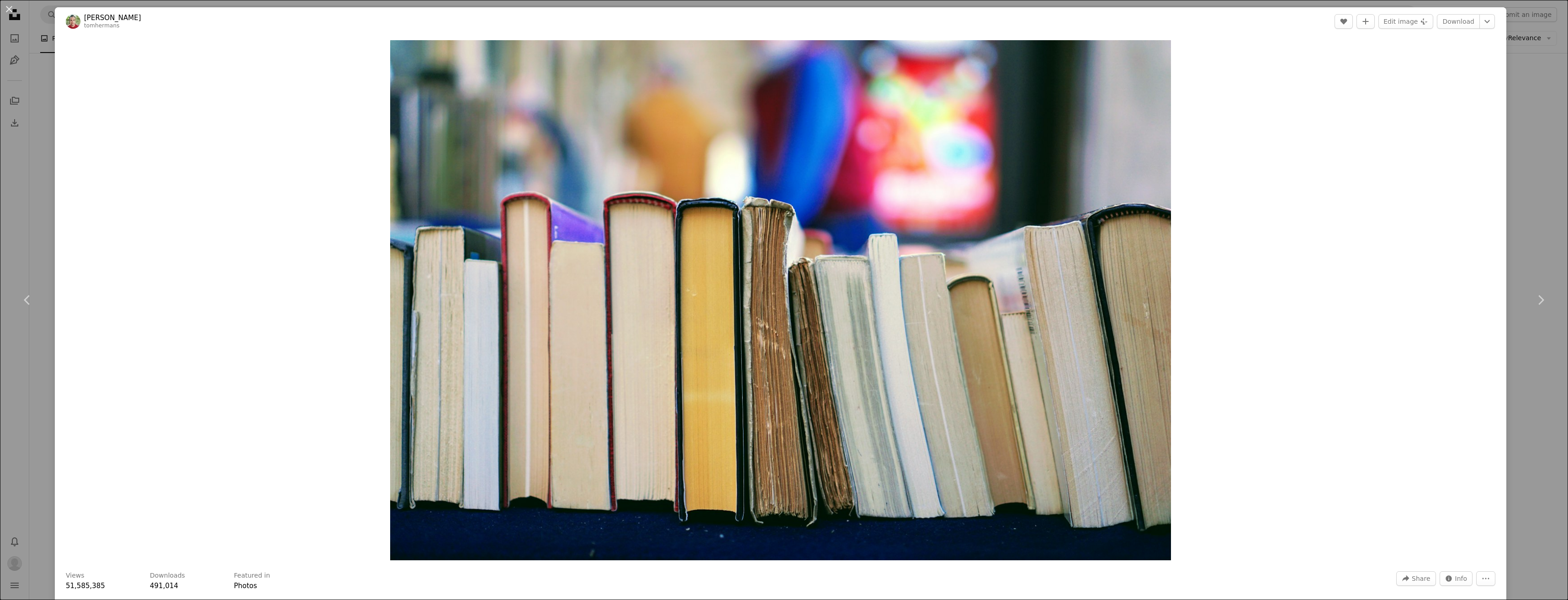
drag, startPoint x: 9, startPoint y: 10, endPoint x: 31, endPoint y: 39, distance: 36.4
click at [9, 10] on button "An X shape" at bounding box center [9, 9] width 11 height 11
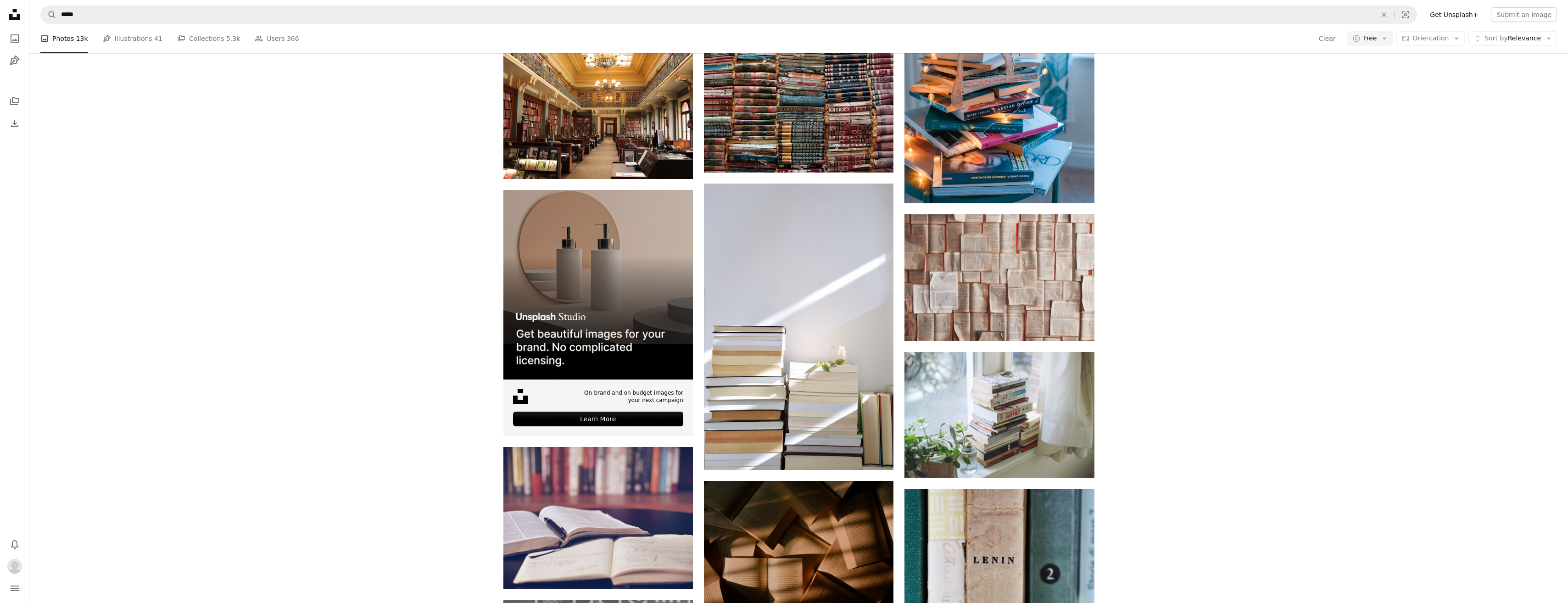
scroll to position [1835, 0]
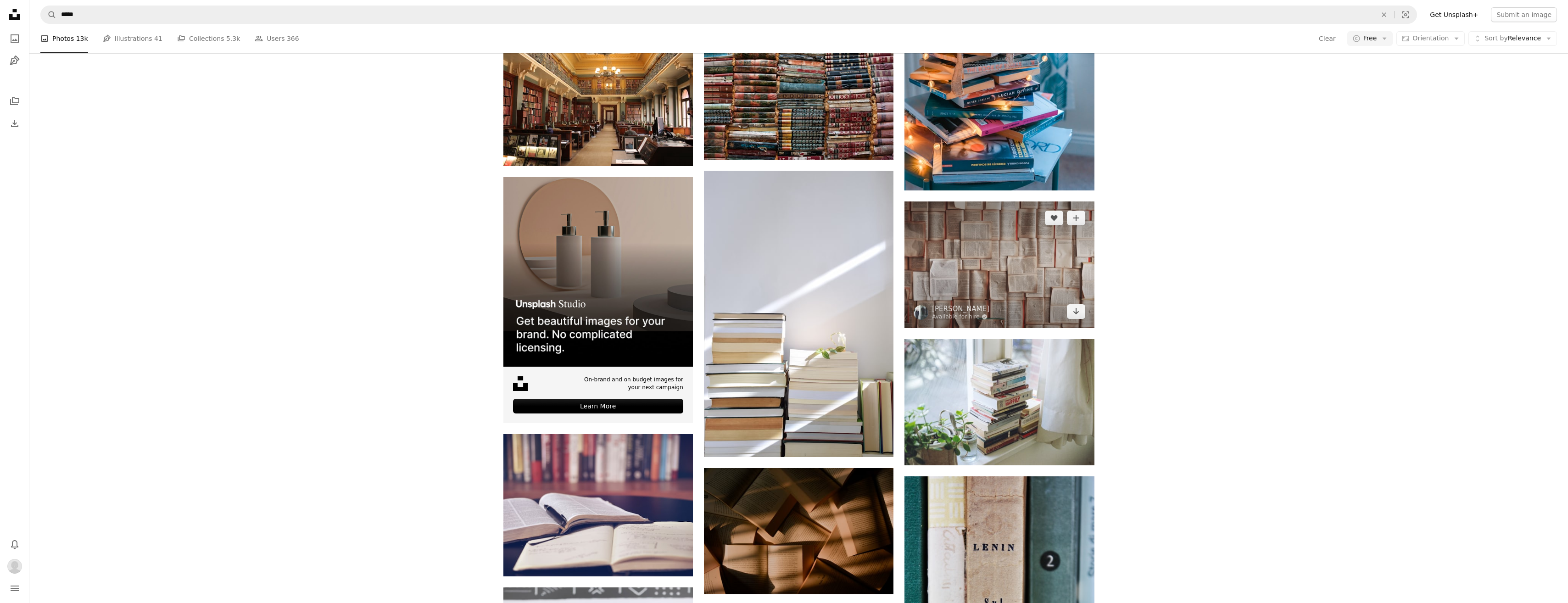
click at [979, 277] on img at bounding box center [999, 264] width 190 height 126
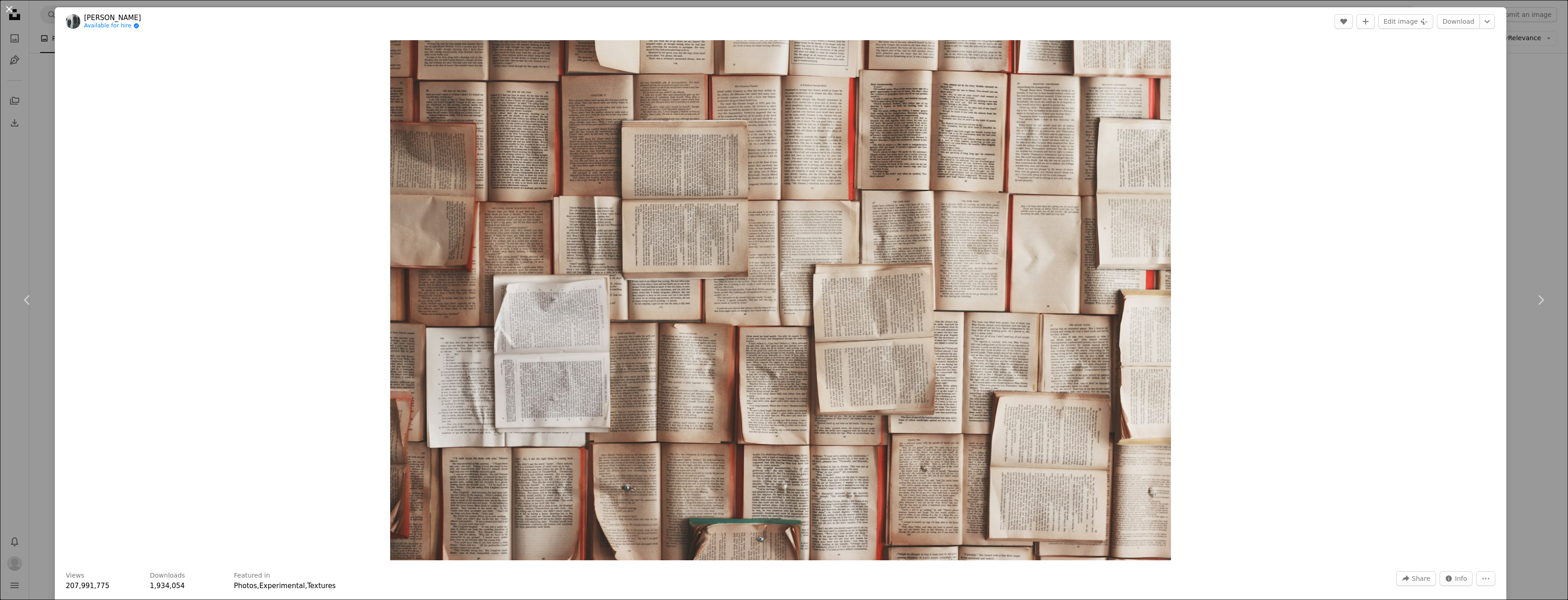
click at [7, 12] on button "An X shape" at bounding box center [9, 9] width 11 height 11
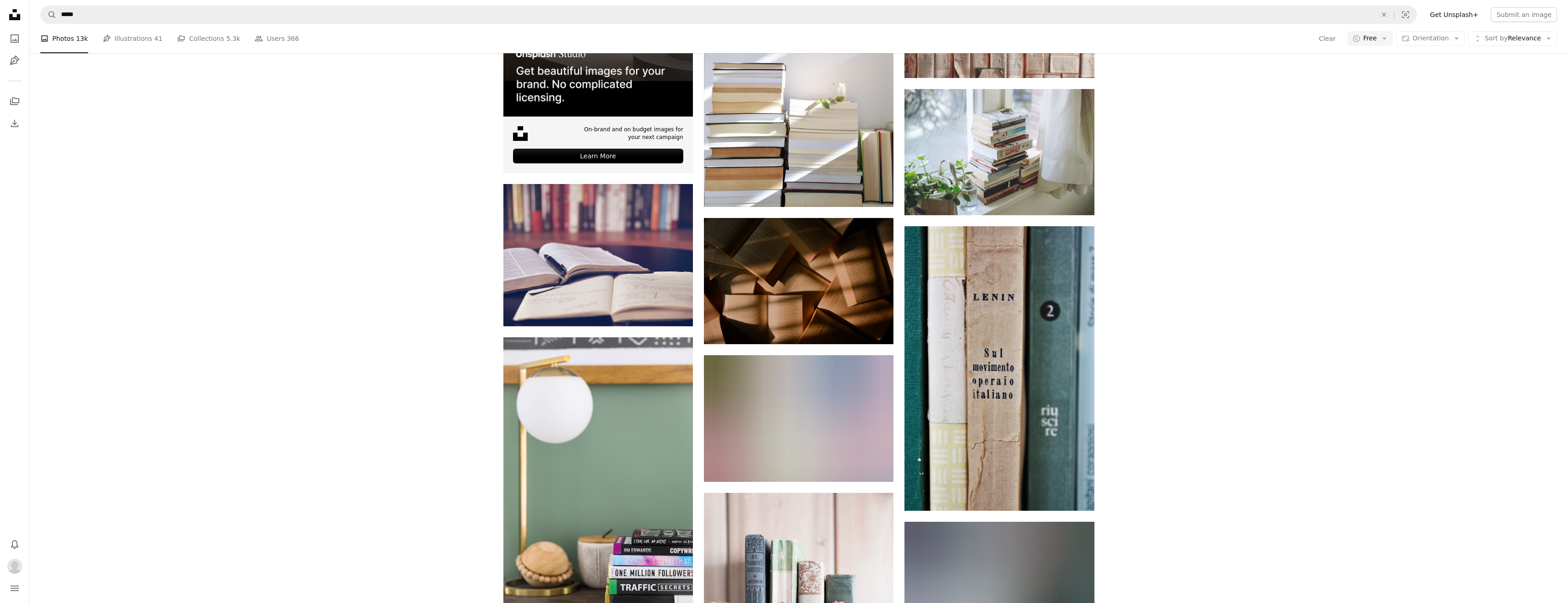
scroll to position [2064, 0]
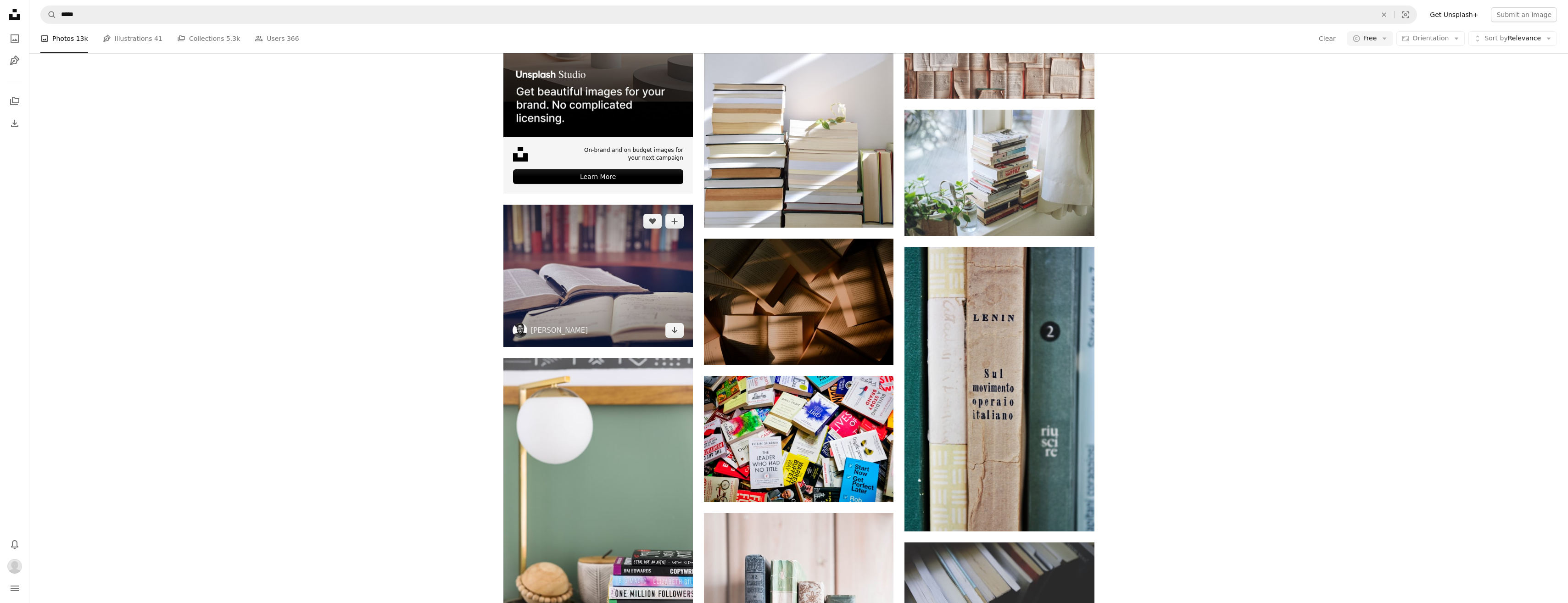
click at [559, 318] on img at bounding box center [598, 276] width 190 height 142
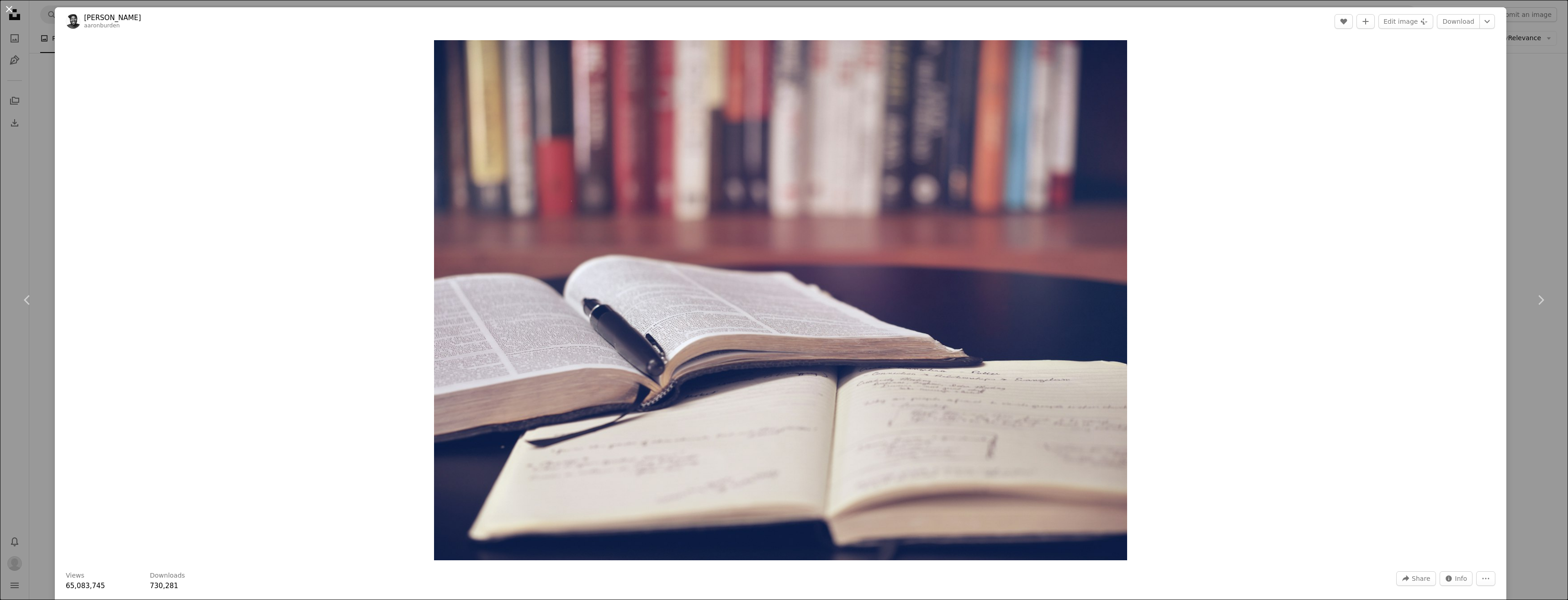
click at [12, 6] on button "An X shape" at bounding box center [9, 9] width 11 height 11
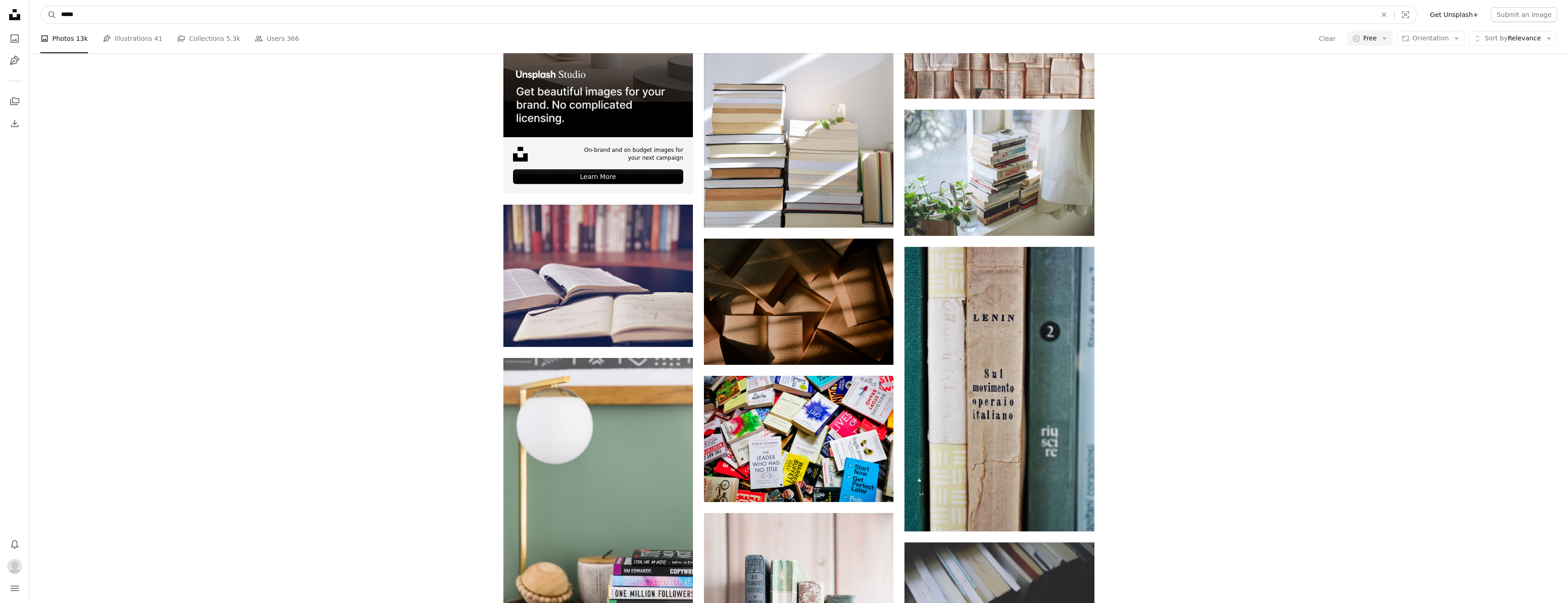
click at [154, 12] on input "*****" at bounding box center [715, 15] width 1318 height 18
drag, startPoint x: 122, startPoint y: 11, endPoint x: 6, endPoint y: 17, distance: 116.2
type input "**********"
click at [41, 6] on button "A magnifying glass" at bounding box center [48, 15] width 15 height 18
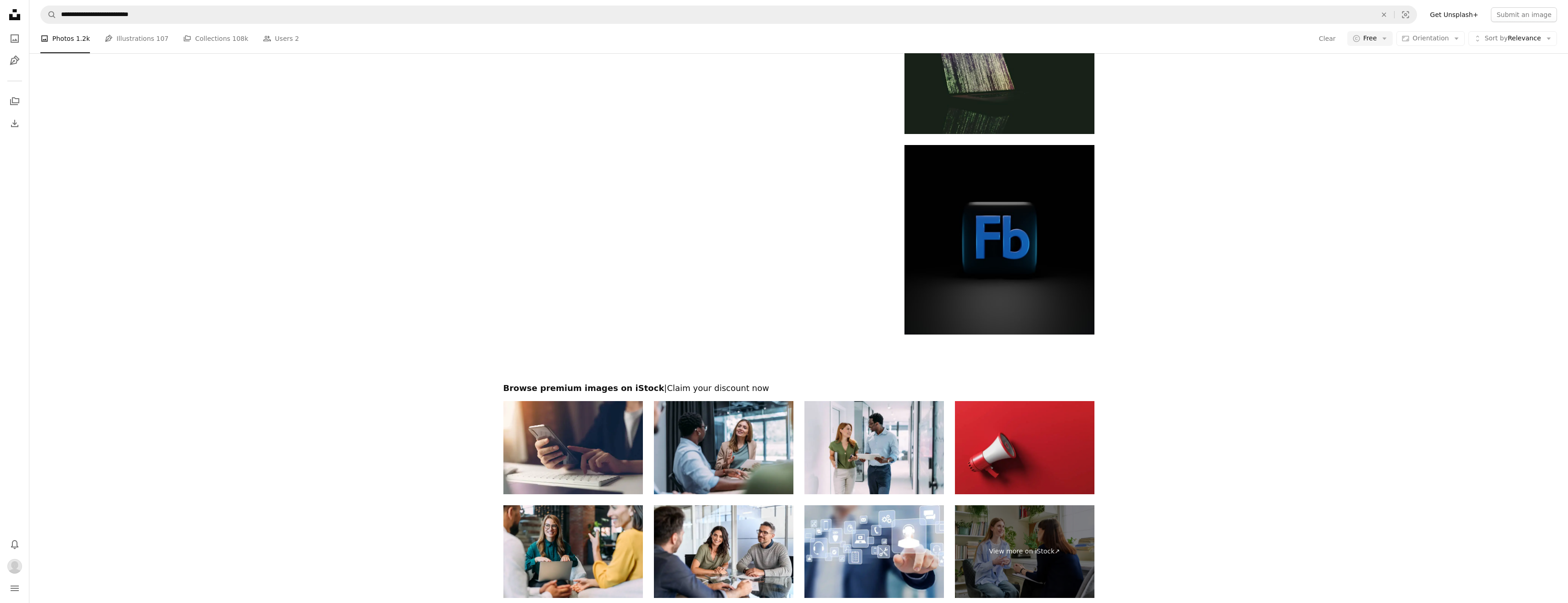
scroll to position [1468, 0]
